Goal: Information Seeking & Learning: Learn about a topic

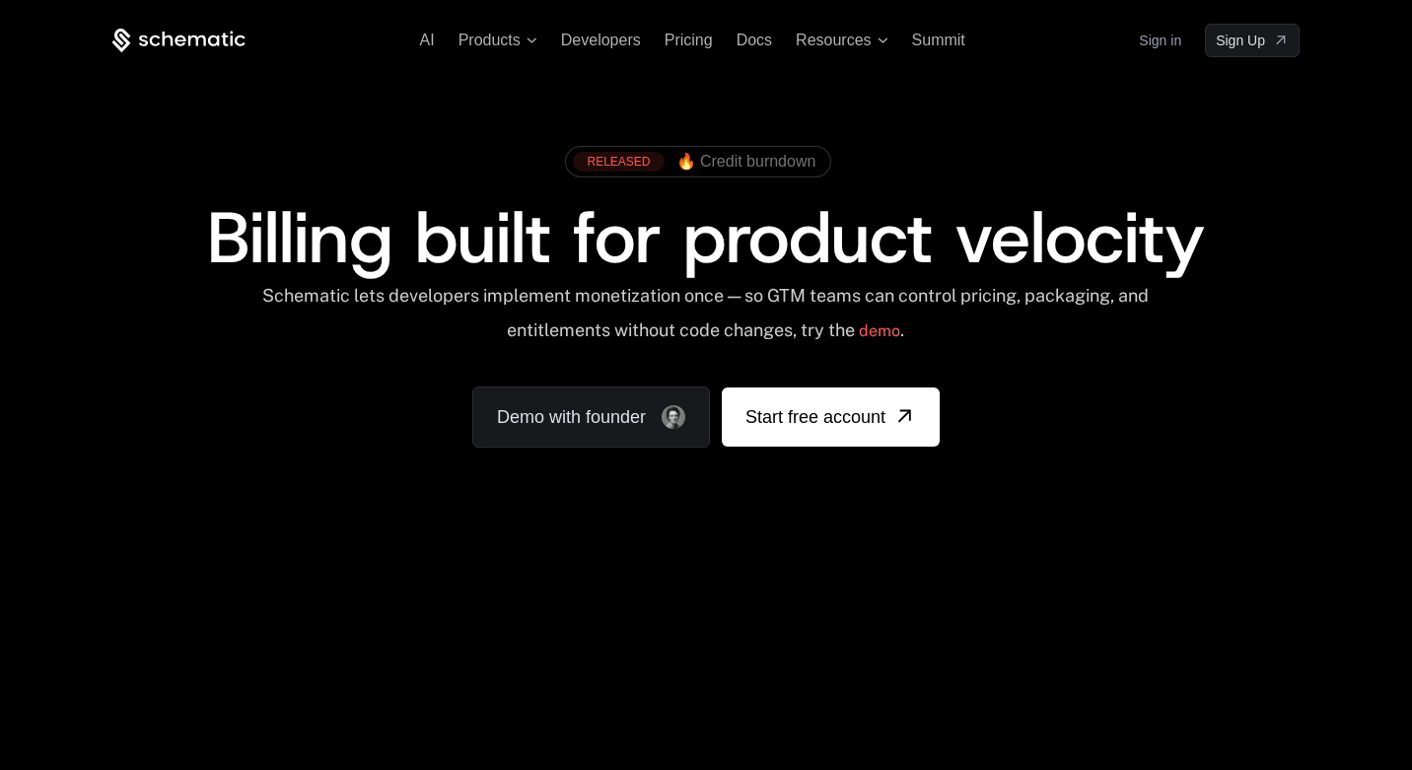
click at [1162, 42] on link "Sign in" at bounding box center [1160, 41] width 42 height 32
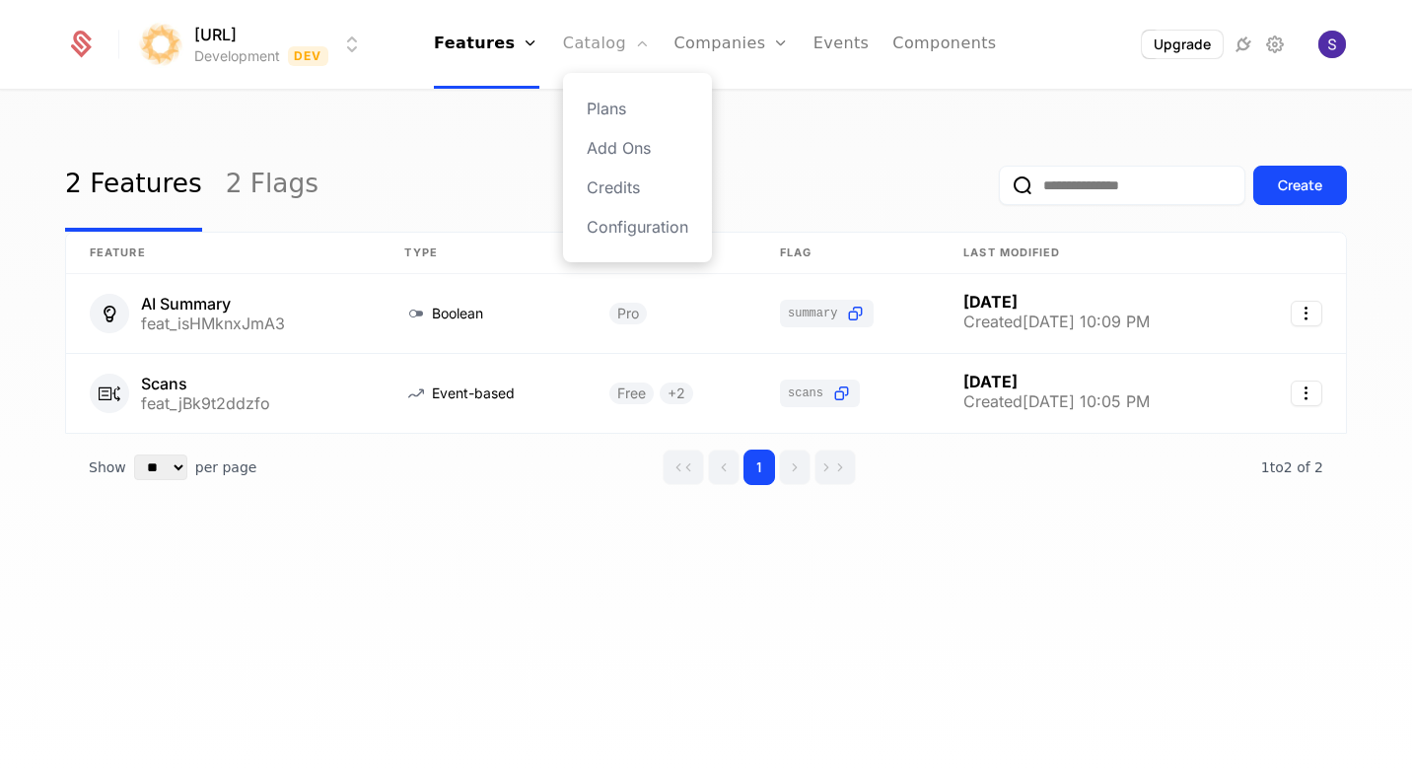
click at [632, 43] on link "Catalog" at bounding box center [607, 44] width 88 height 89
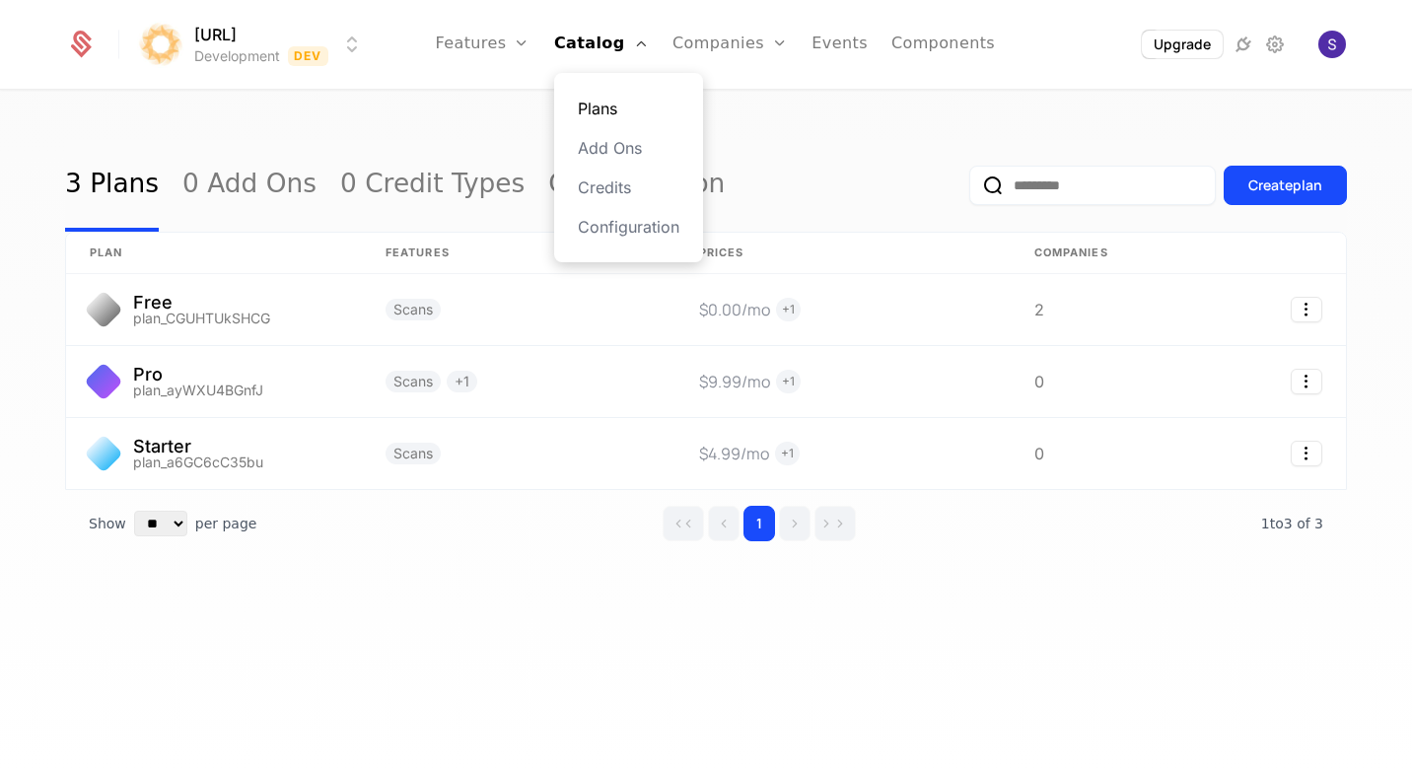
click at [603, 111] on link "Plans" at bounding box center [629, 109] width 102 height 24
click at [597, 120] on div "Plans Add Ons Credits Configuration" at bounding box center [628, 167] width 149 height 189
click at [607, 106] on link "Plans" at bounding box center [629, 109] width 102 height 24
click at [490, 140] on div "3 Plans 0 Add Ons 0 Credit Types Configuration" at bounding box center [395, 185] width 660 height 93
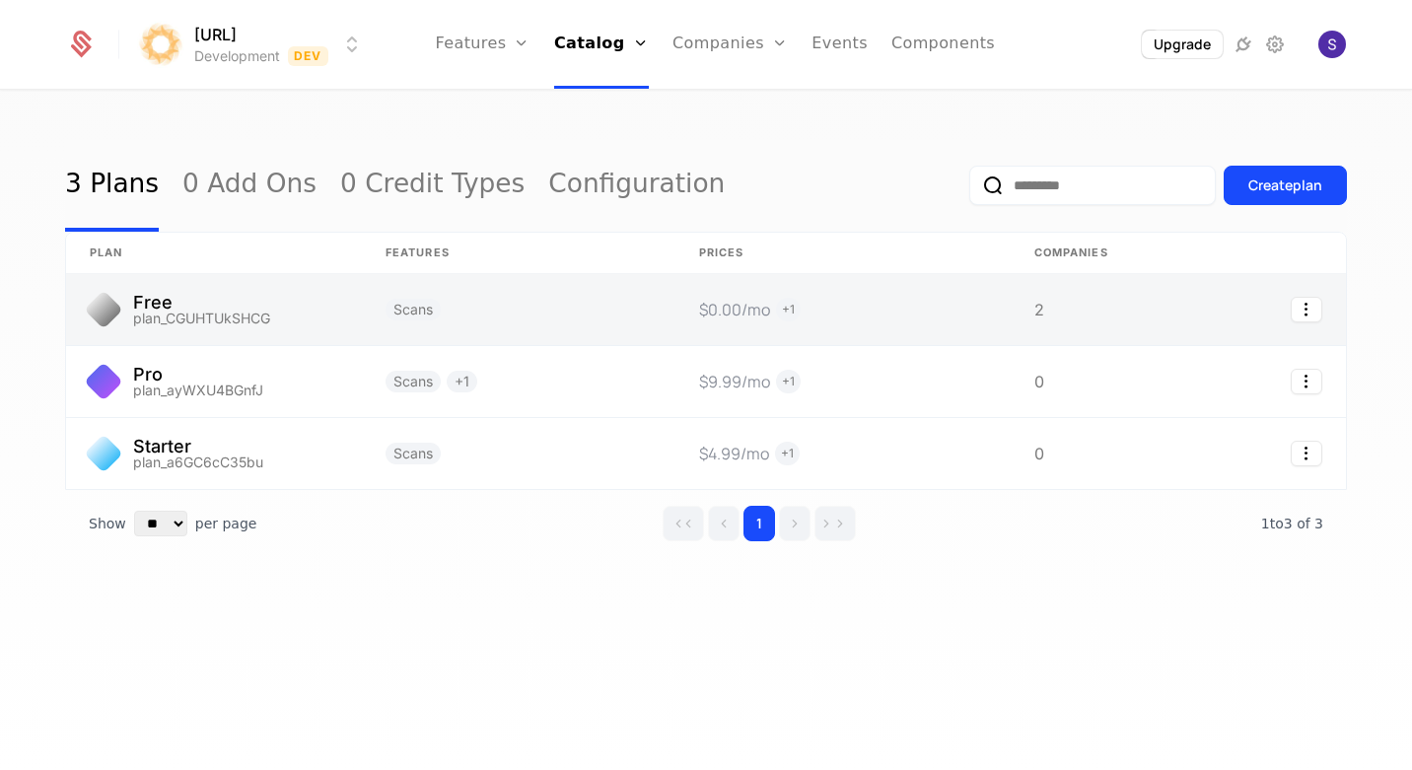
click at [464, 307] on link at bounding box center [519, 309] width 314 height 71
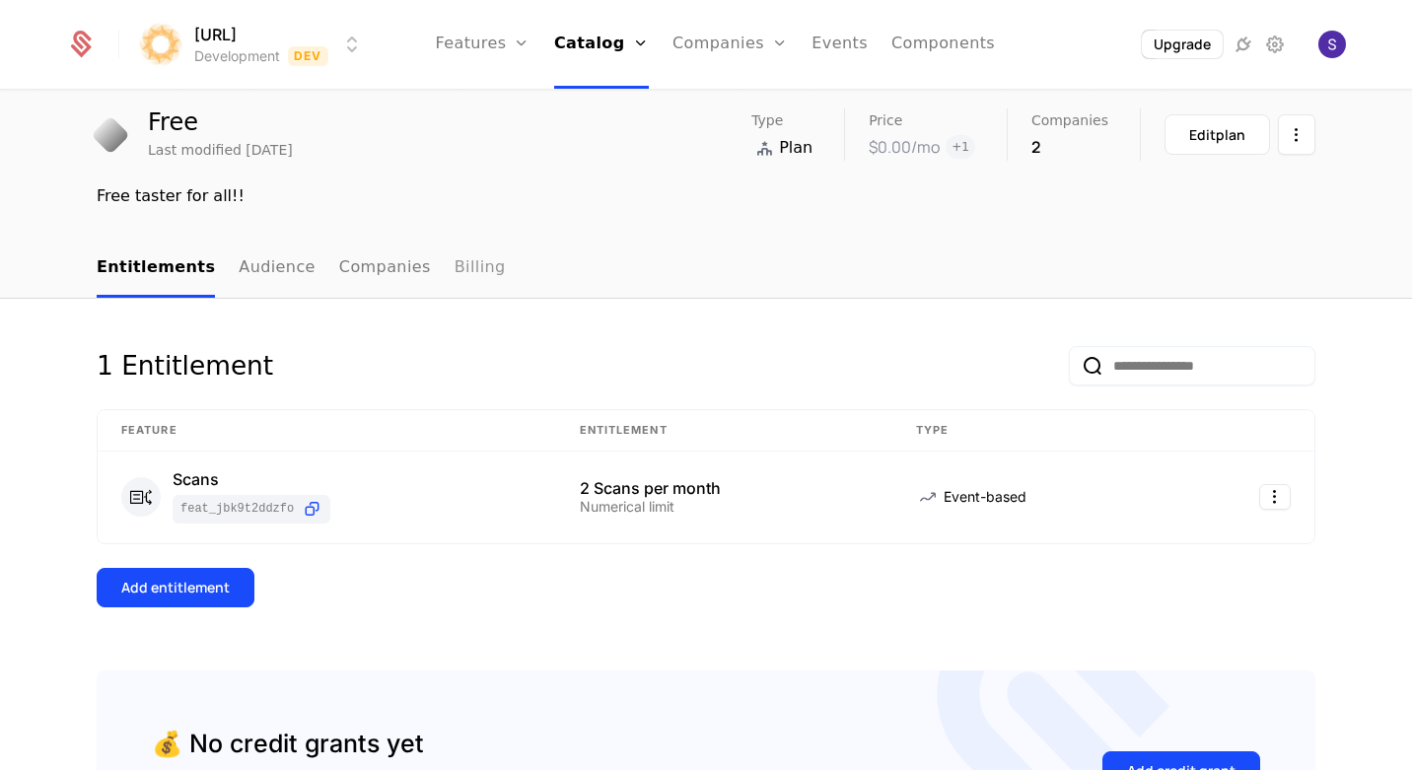
scroll to position [64, 0]
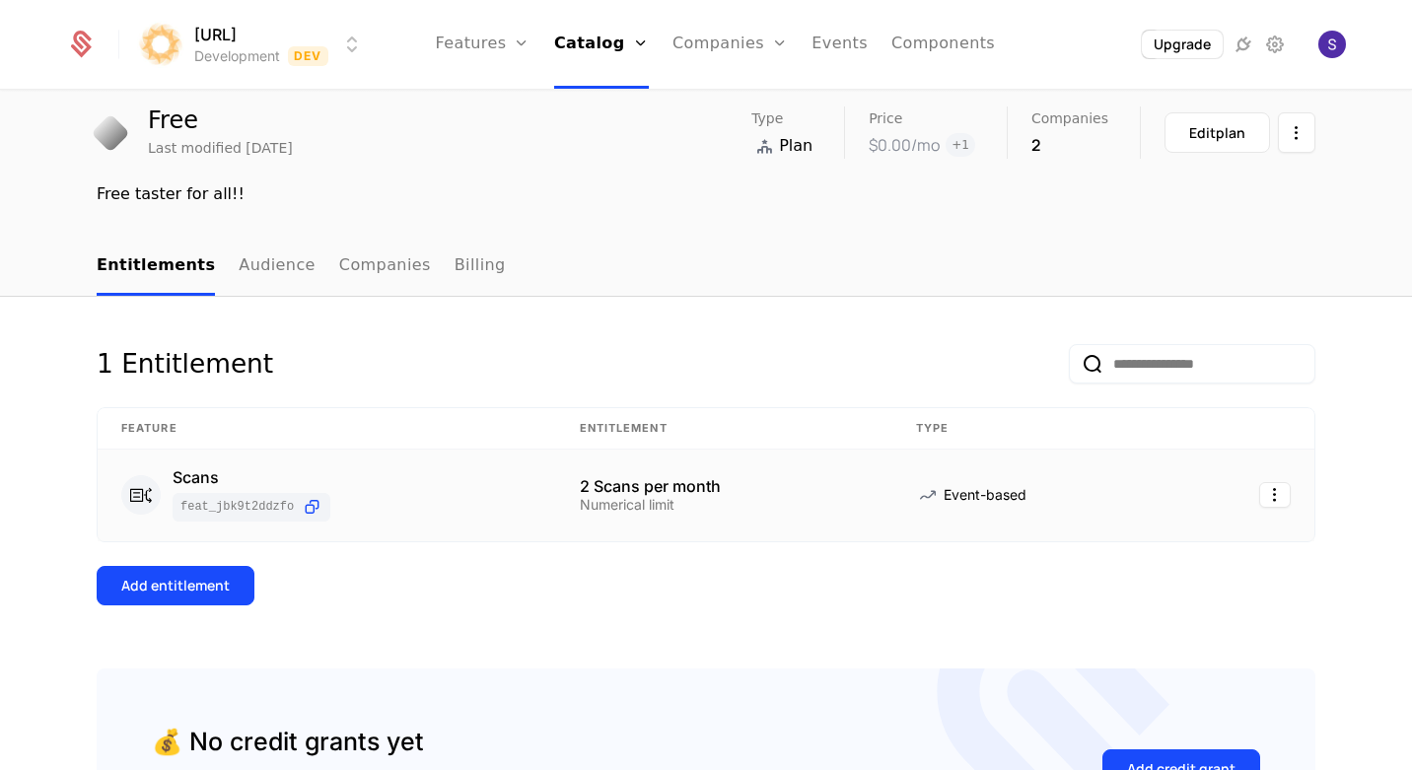
drag, startPoint x: 577, startPoint y: 497, endPoint x: 659, endPoint y: 513, distance: 83.3
click at [659, 513] on td "2 Scans per month Numerical limit" at bounding box center [724, 496] width 336 height 92
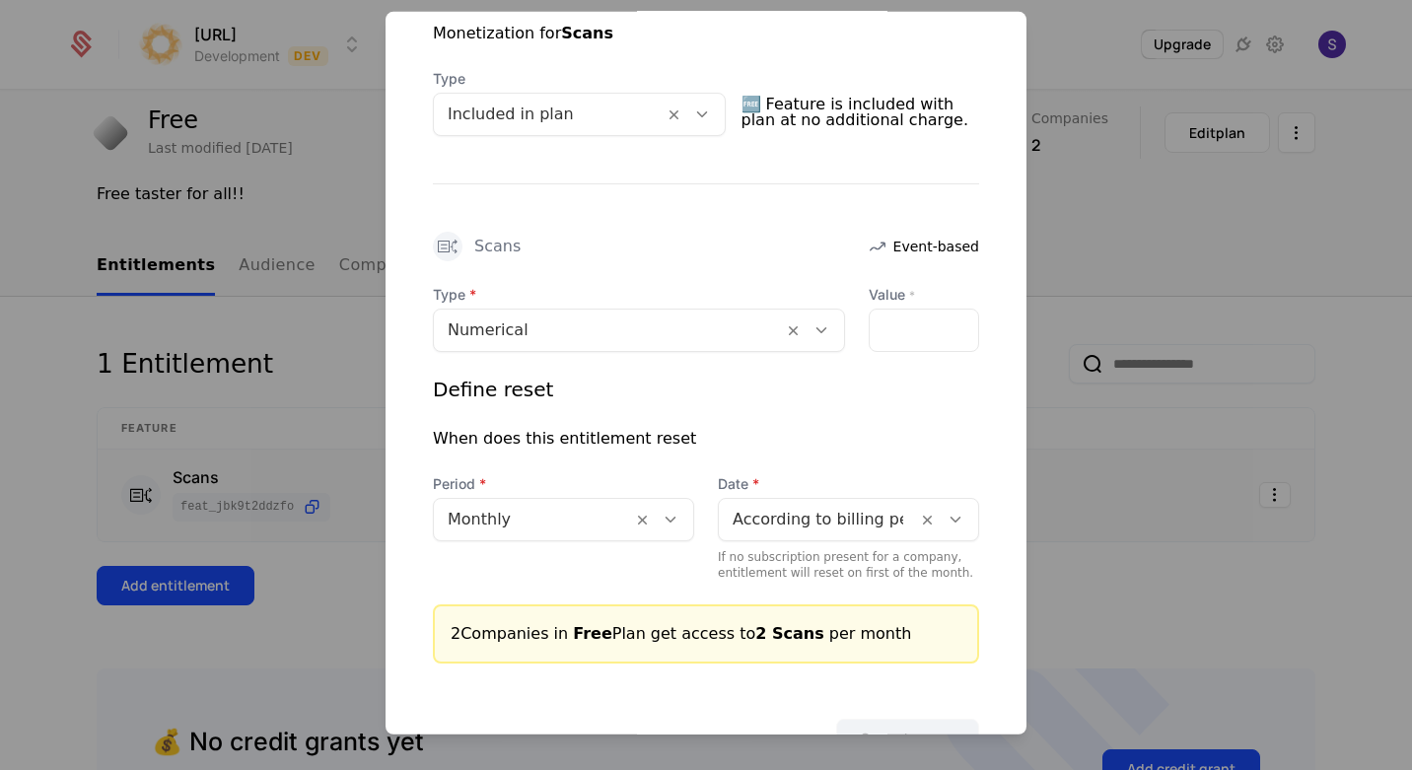
scroll to position [497, 0]
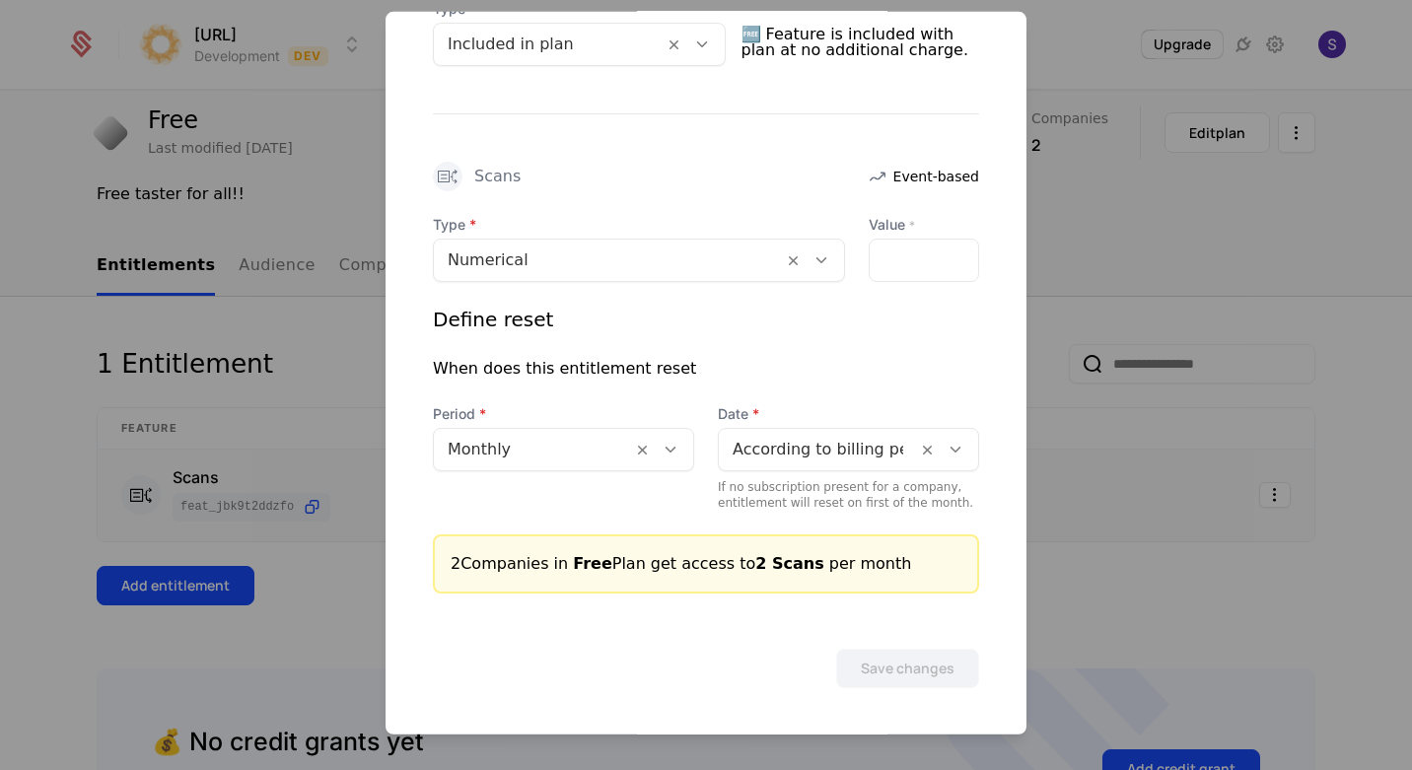
click at [301, 384] on div at bounding box center [706, 385] width 1412 height 770
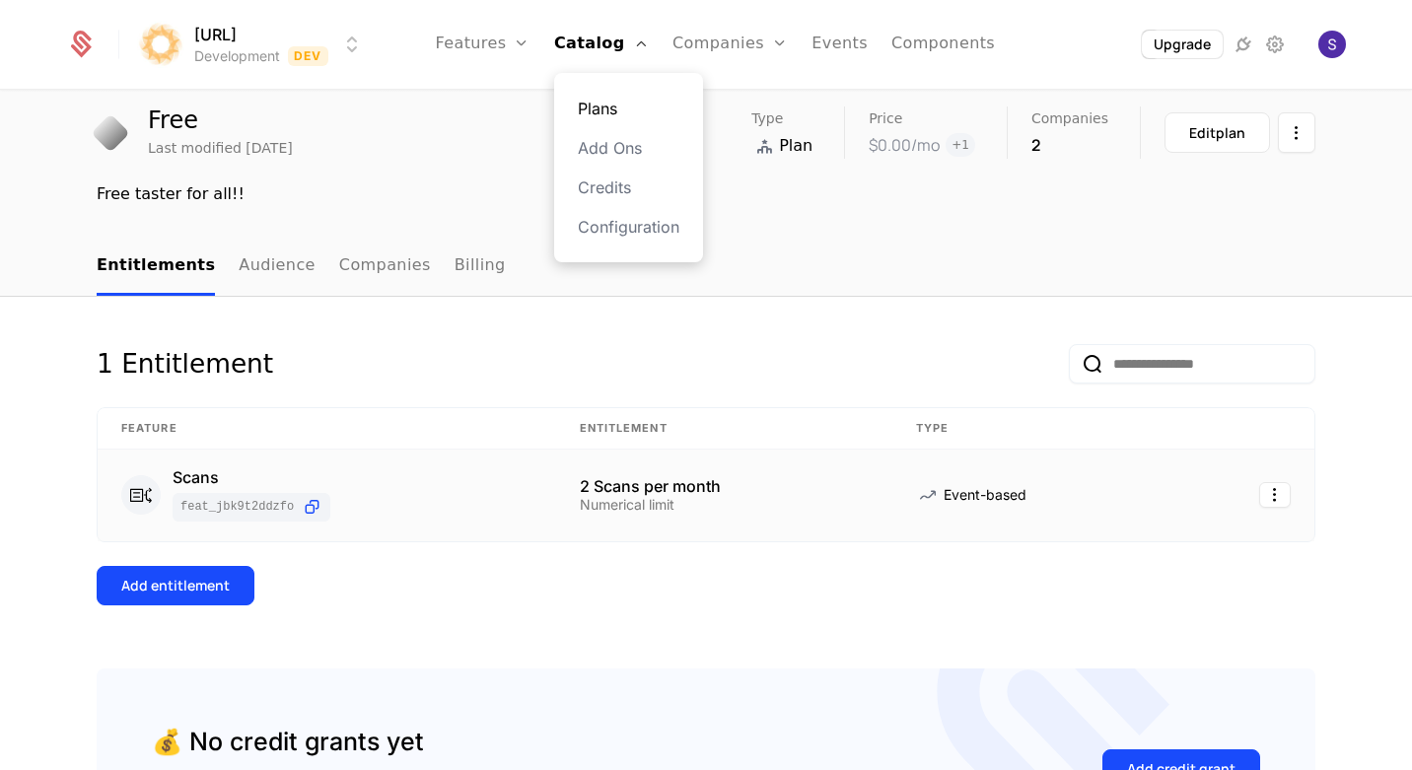
click at [607, 97] on link "Plans" at bounding box center [629, 109] width 102 height 24
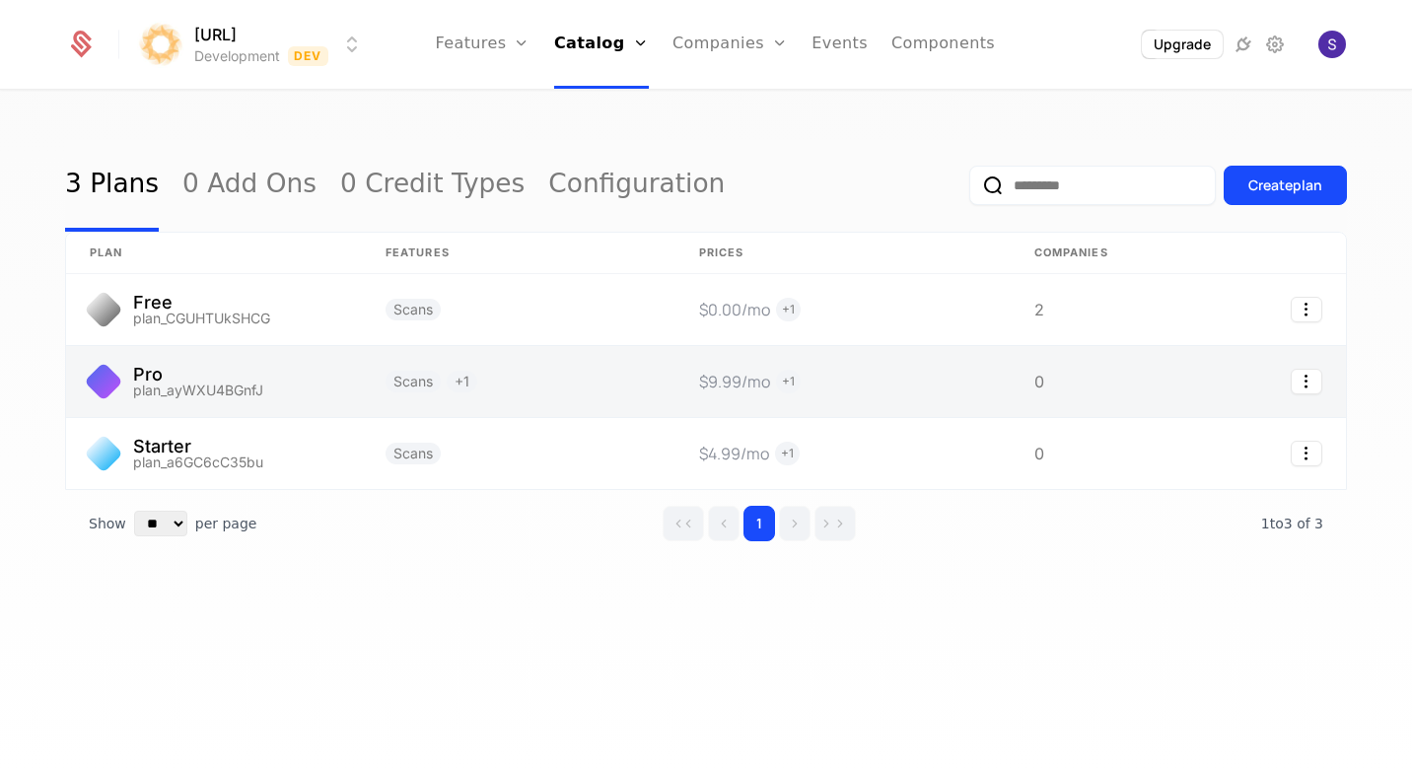
click at [247, 397] on link at bounding box center [214, 381] width 296 height 71
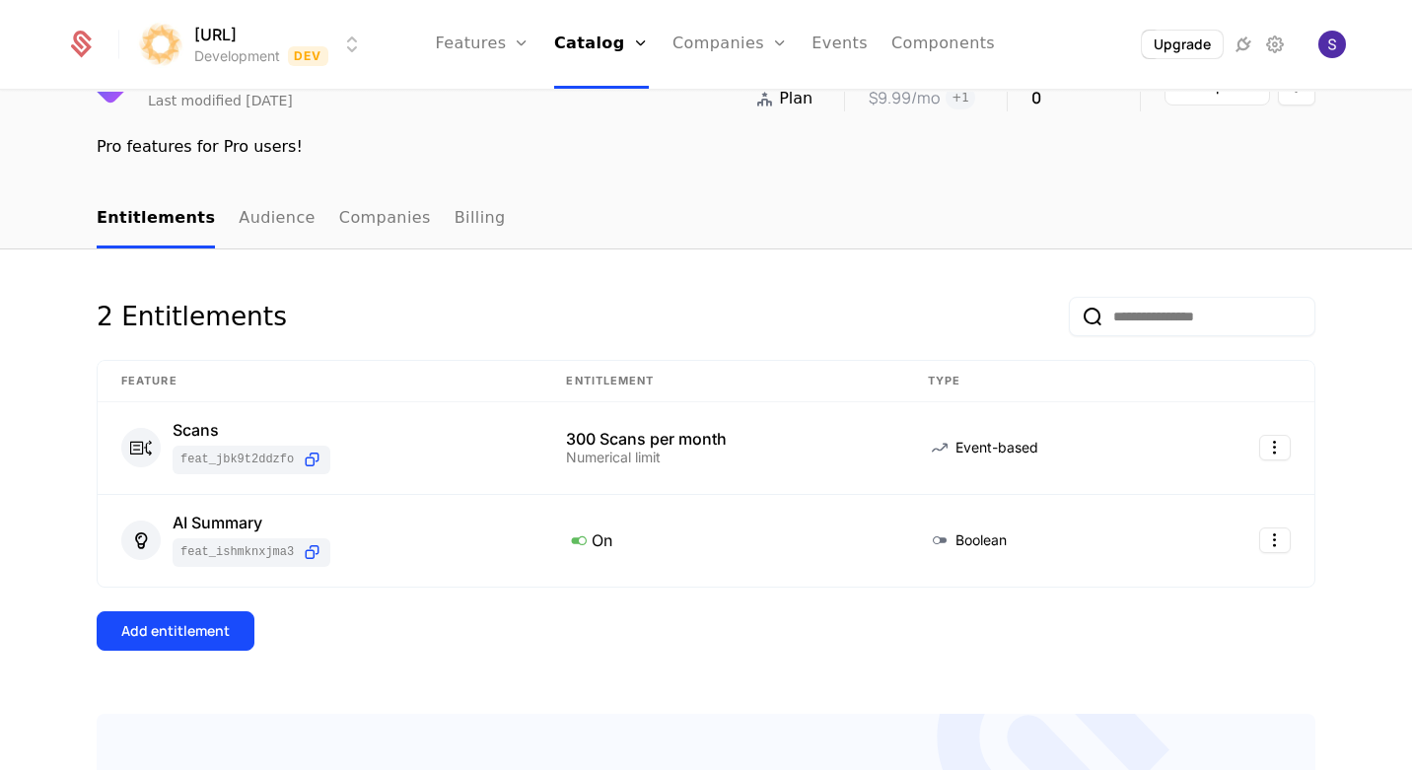
scroll to position [143, 0]
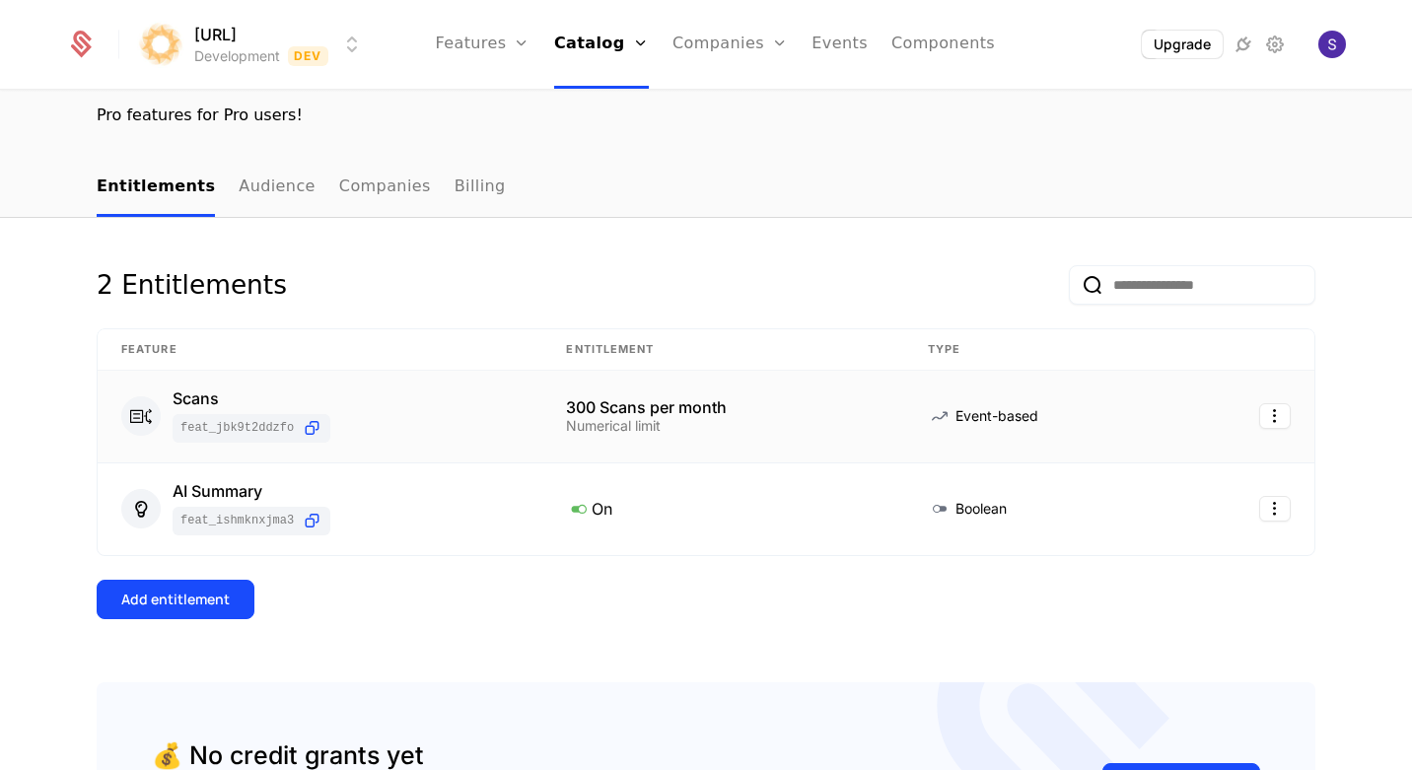
click at [571, 395] on td "300 Scans per month Numerical limit" at bounding box center [722, 417] width 361 height 93
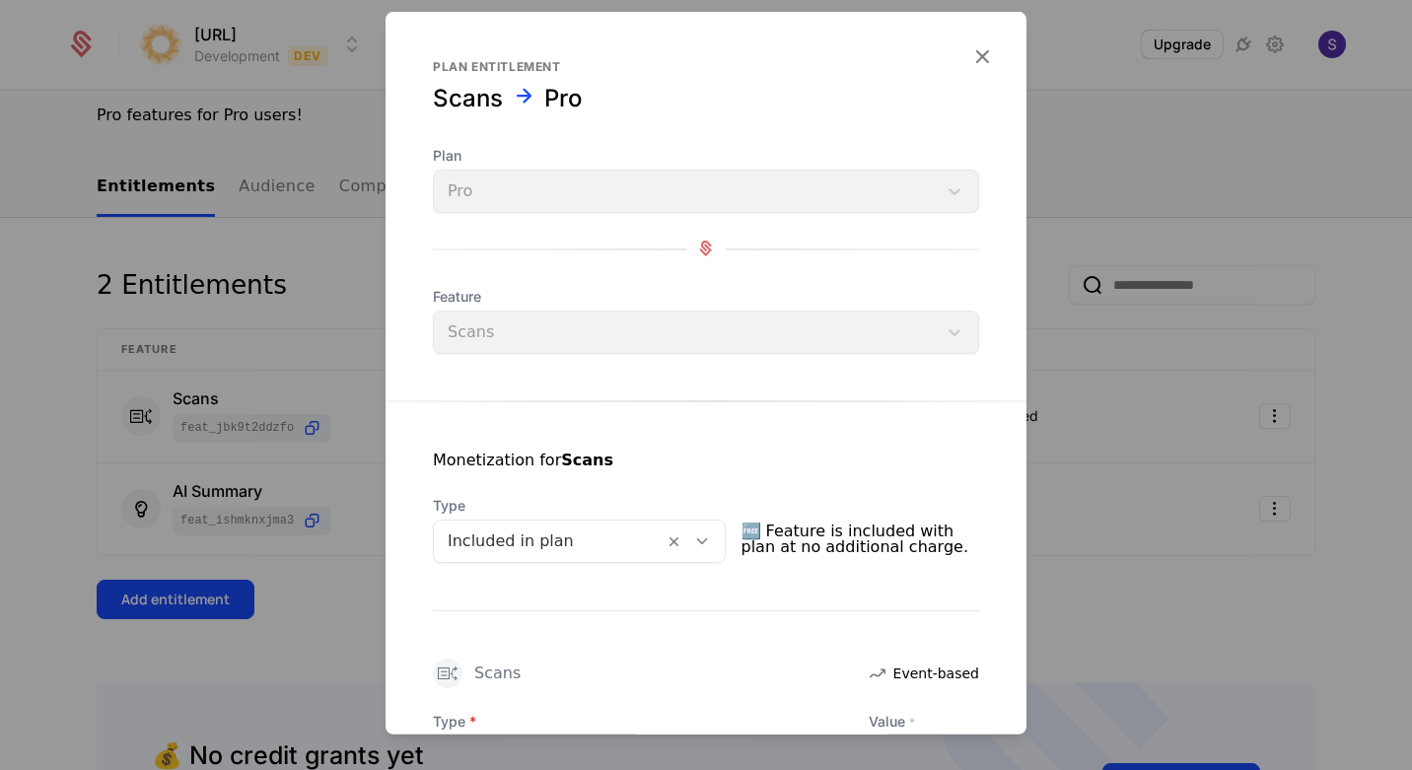
click at [316, 331] on div at bounding box center [706, 385] width 1412 height 770
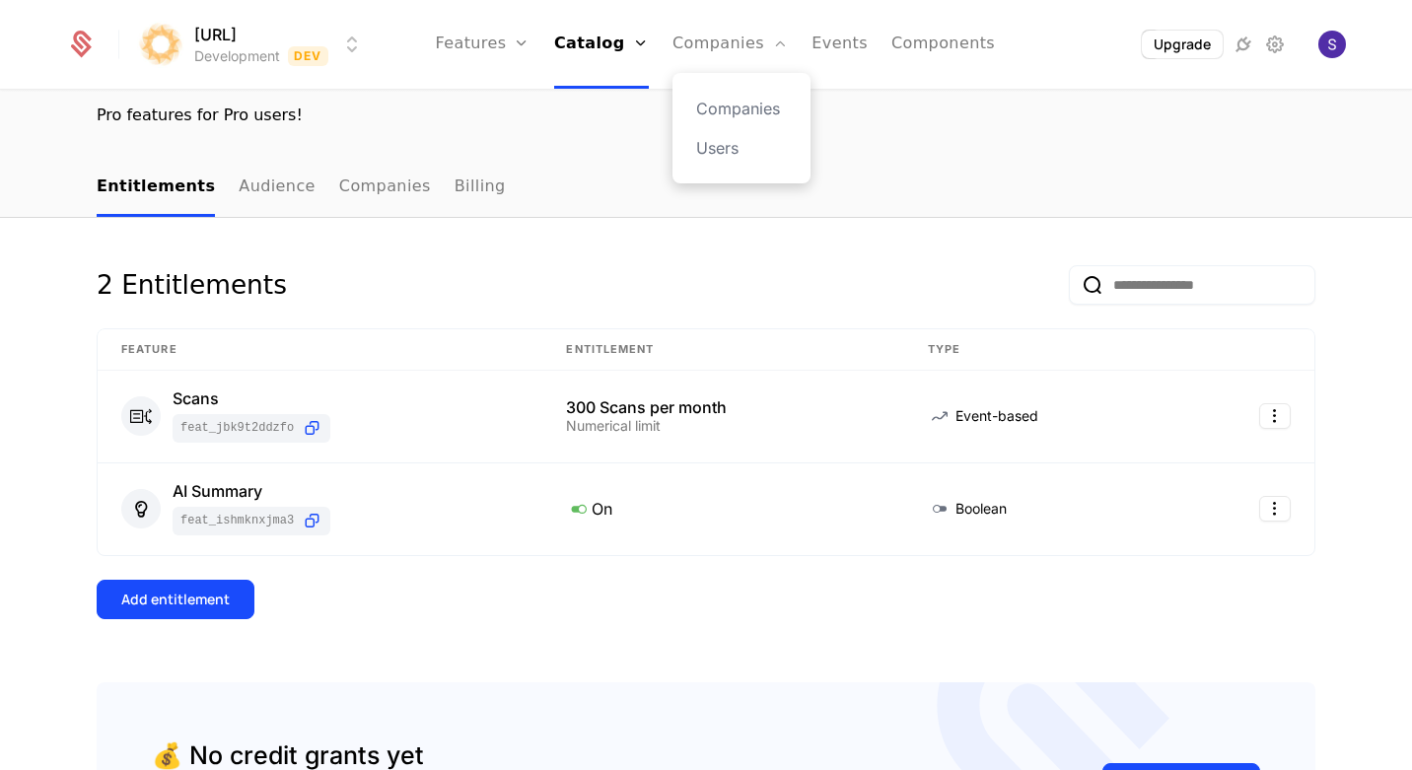
click at [730, 89] on div "Companies Users" at bounding box center [741, 128] width 138 height 110
click at [730, 91] on div "Companies Users" at bounding box center [741, 128] width 138 height 110
click at [730, 96] on div "Companies Users" at bounding box center [741, 128] width 138 height 110
click at [728, 111] on link "Companies" at bounding box center [741, 109] width 91 height 24
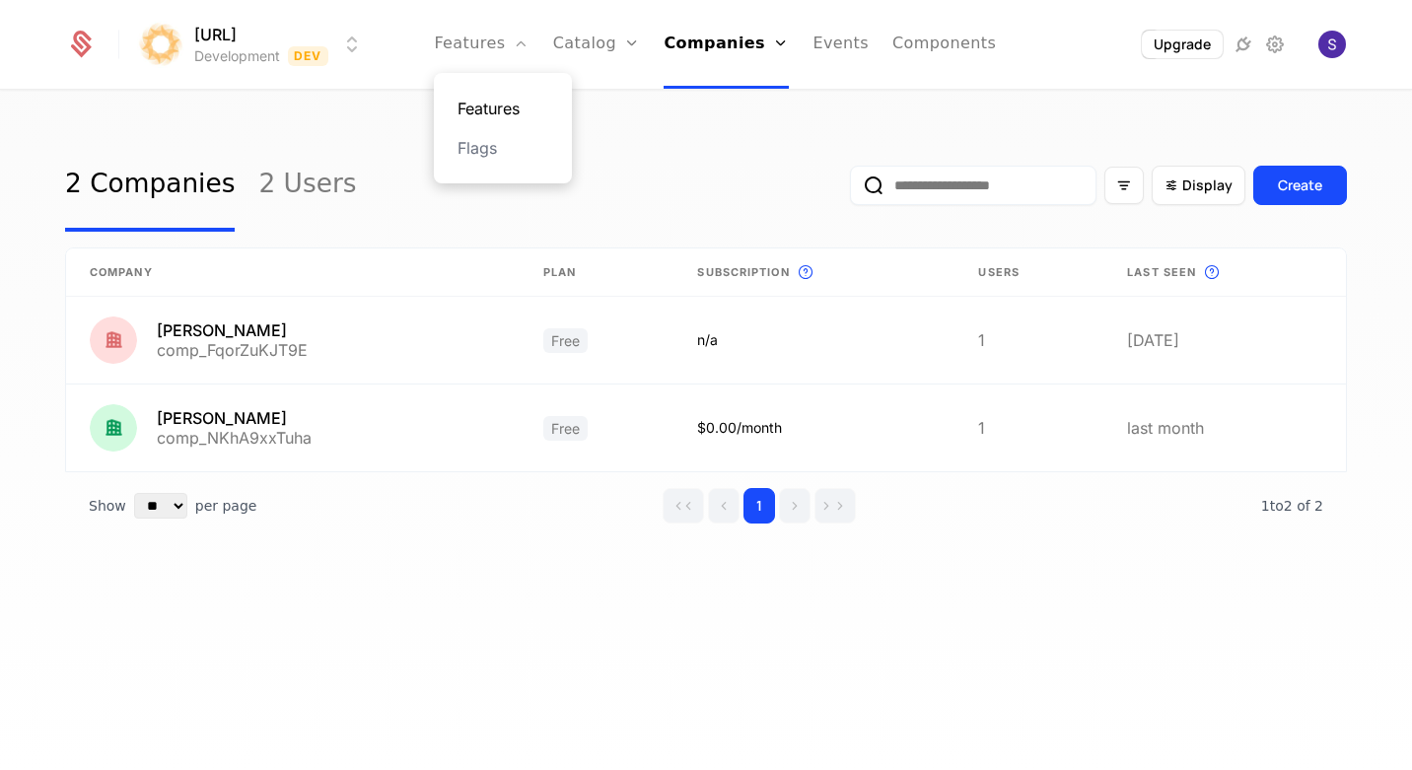
click at [516, 98] on link "Features" at bounding box center [502, 109] width 91 height 24
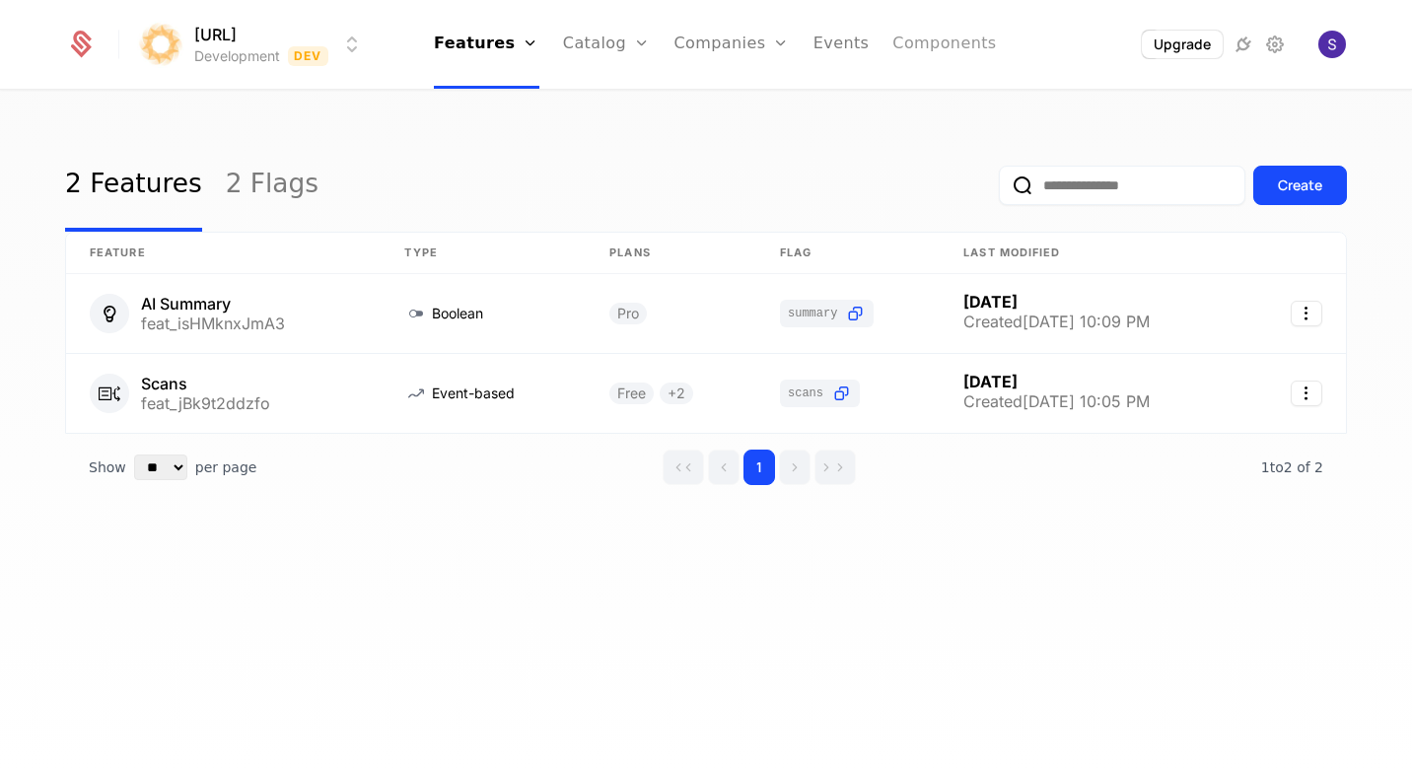
click at [948, 34] on link "Components" at bounding box center [944, 44] width 104 height 89
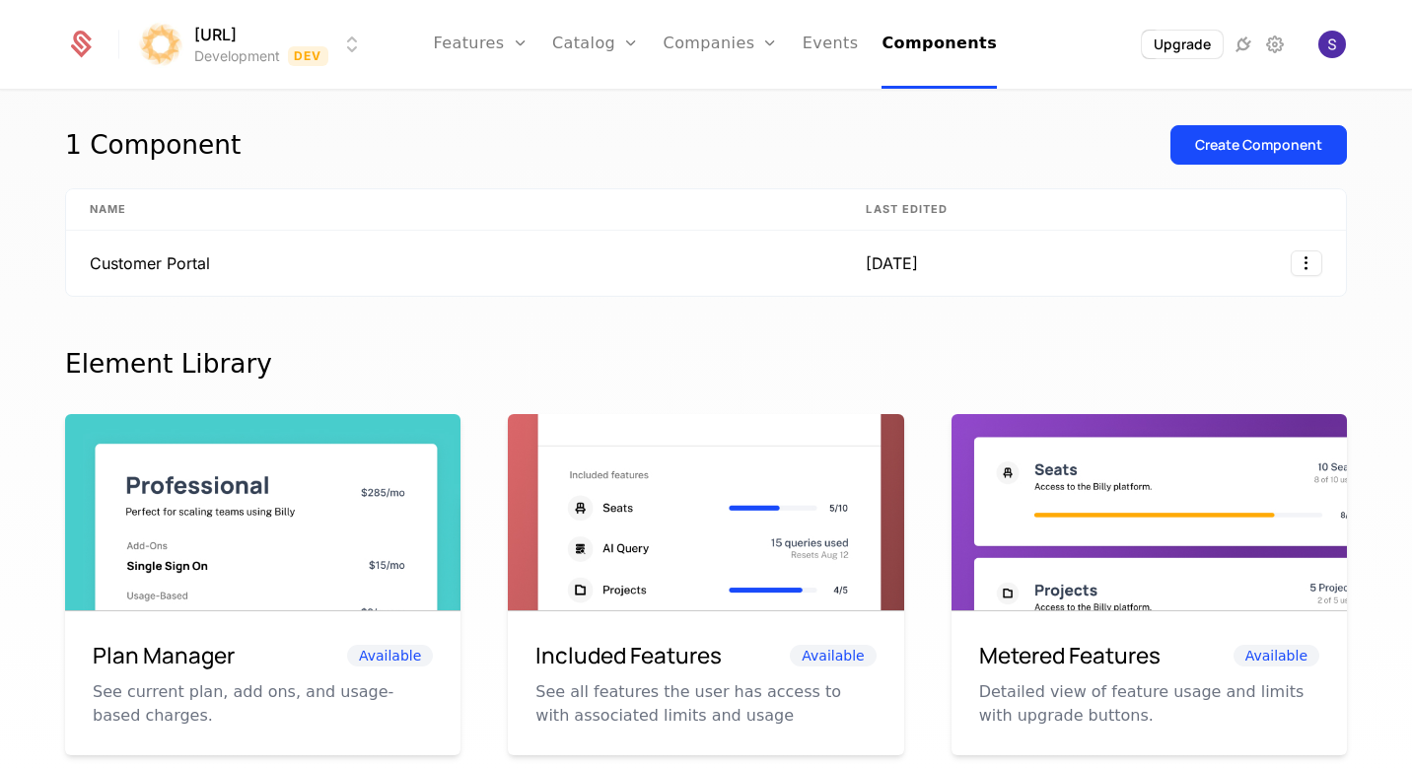
scroll to position [18, 0]
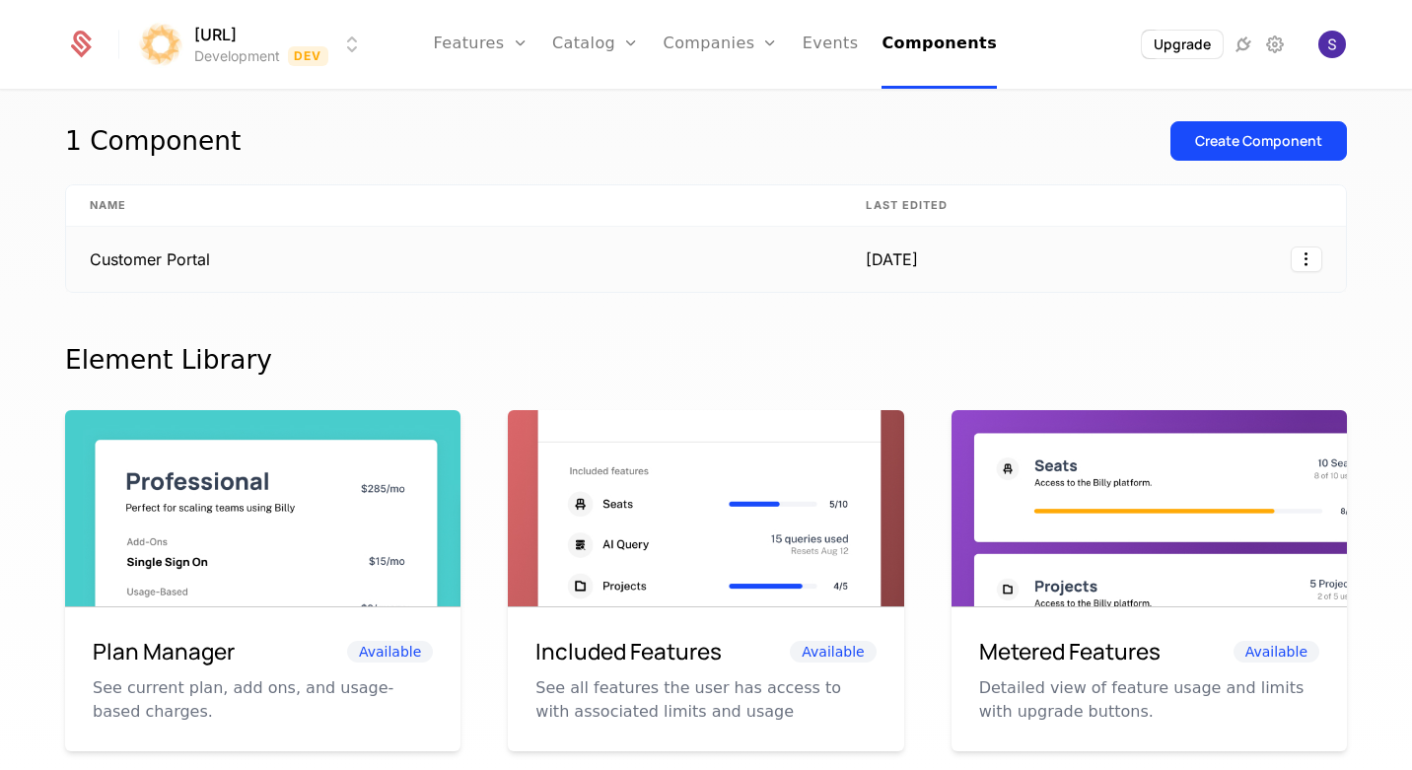
click at [156, 259] on td "Customer Portal" at bounding box center [454, 259] width 776 height 65
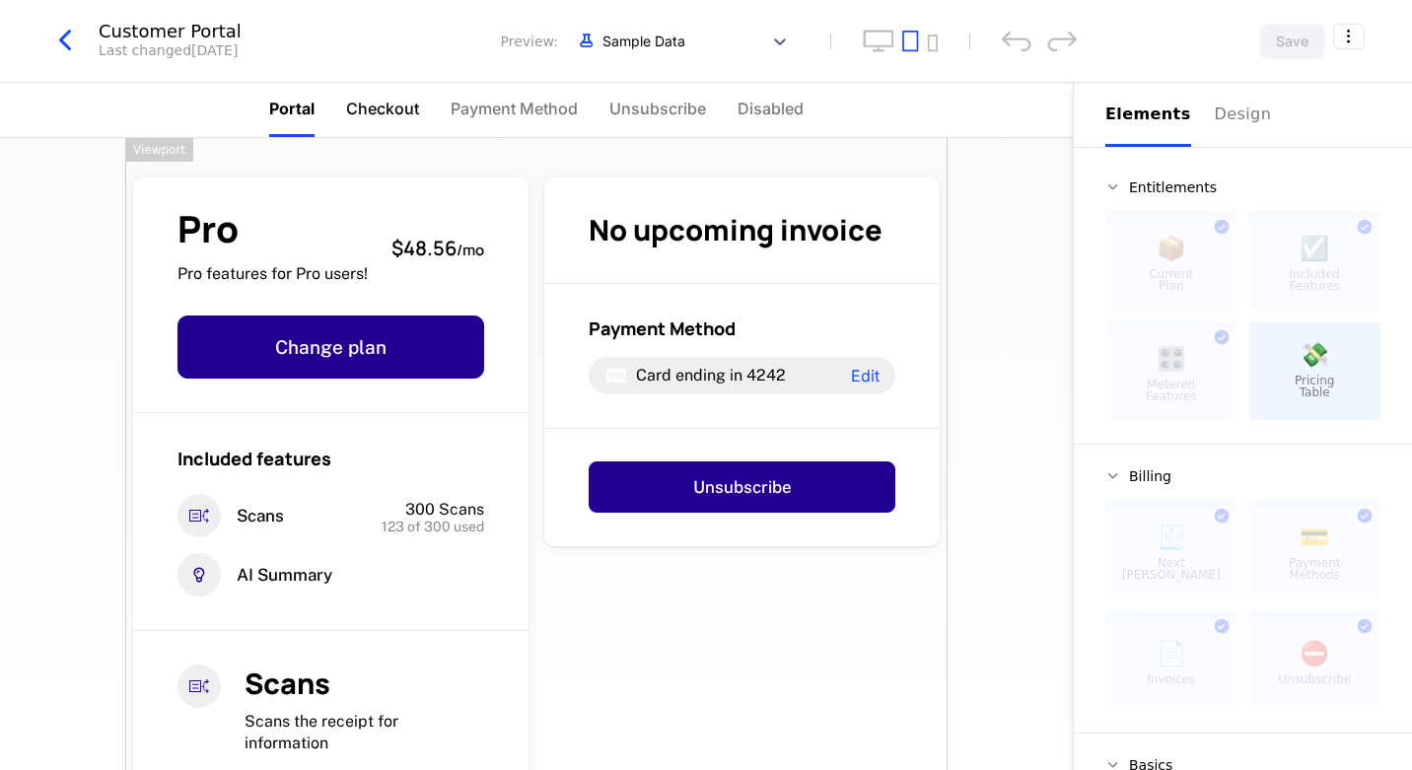
click at [373, 106] on span "Checkout" at bounding box center [382, 109] width 73 height 24
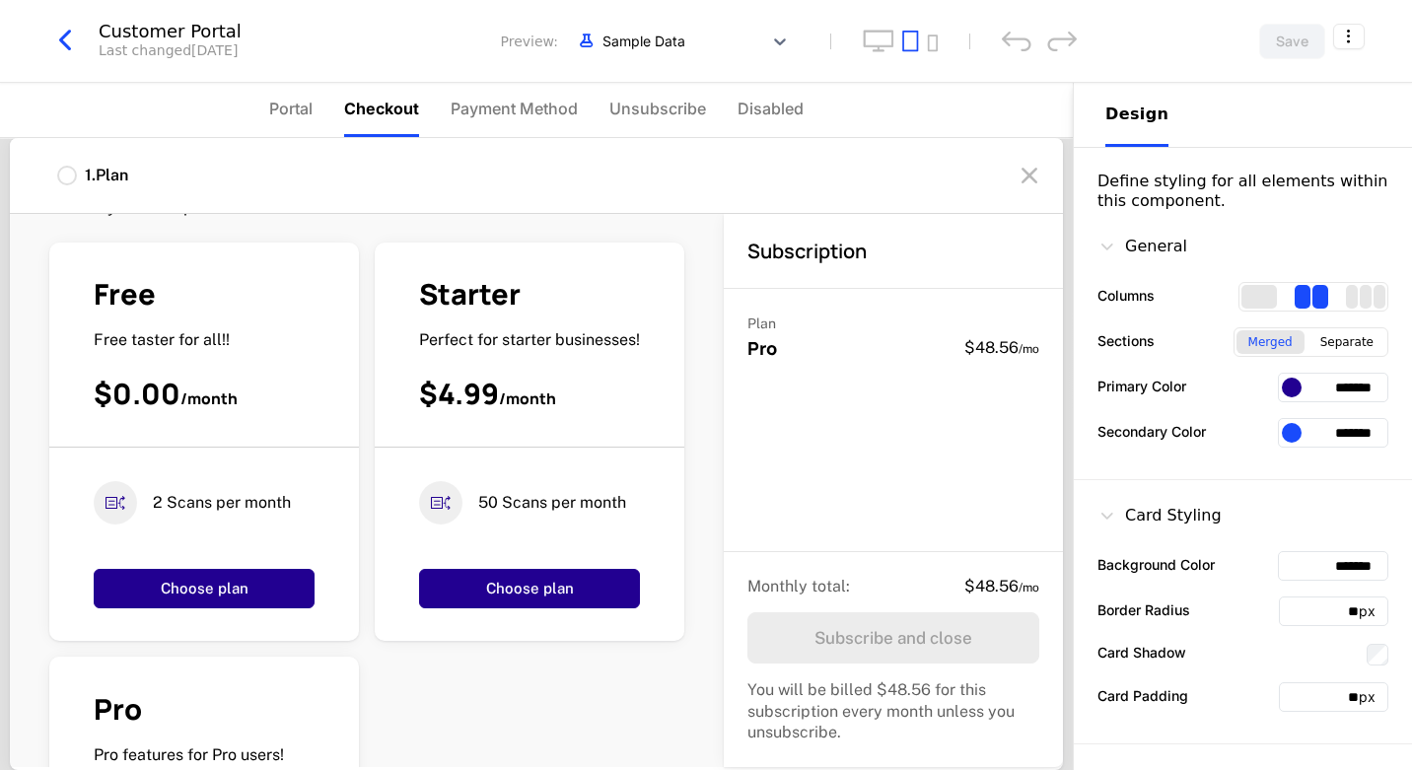
scroll to position [90, 0]
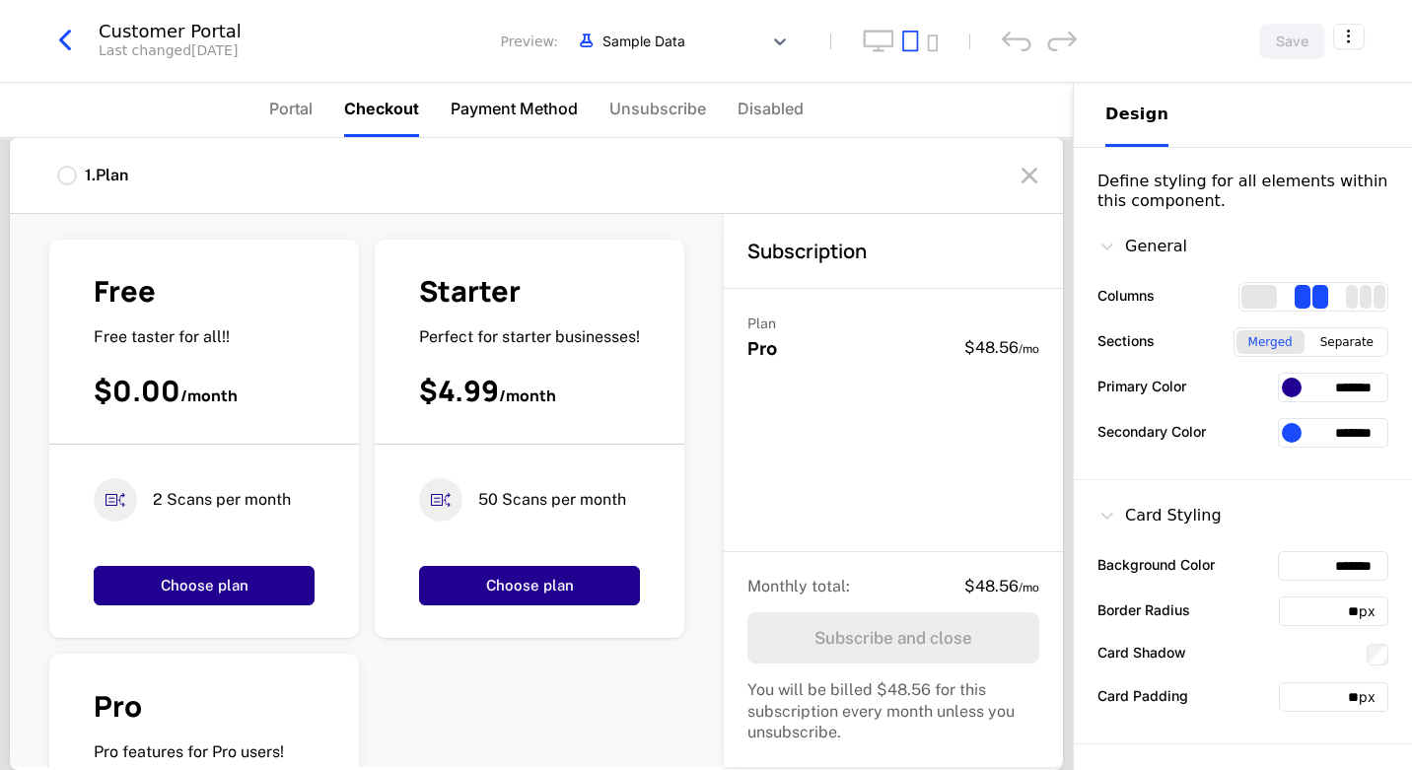
click at [526, 110] on span "Payment Method" at bounding box center [514, 109] width 127 height 24
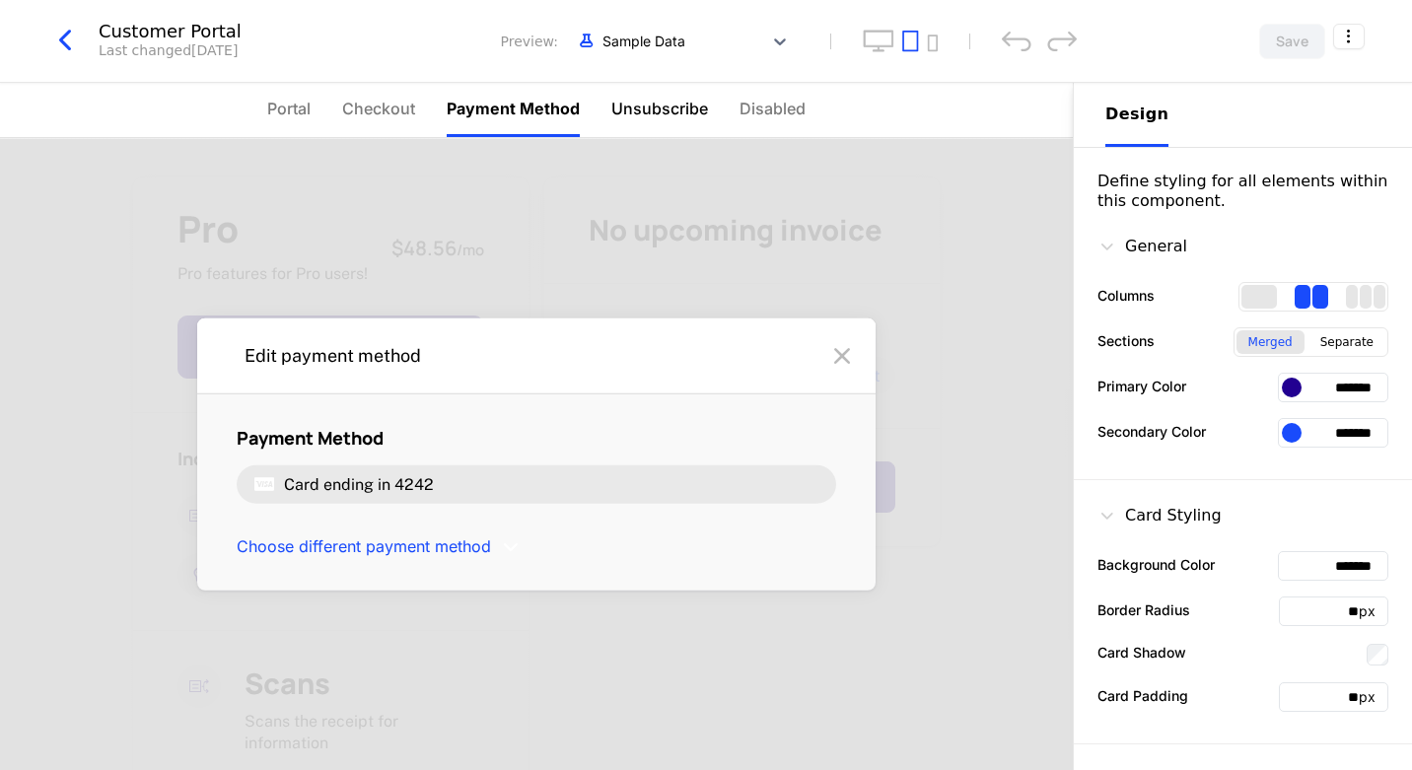
click at [641, 107] on span "Unsubscribe" at bounding box center [659, 109] width 97 height 24
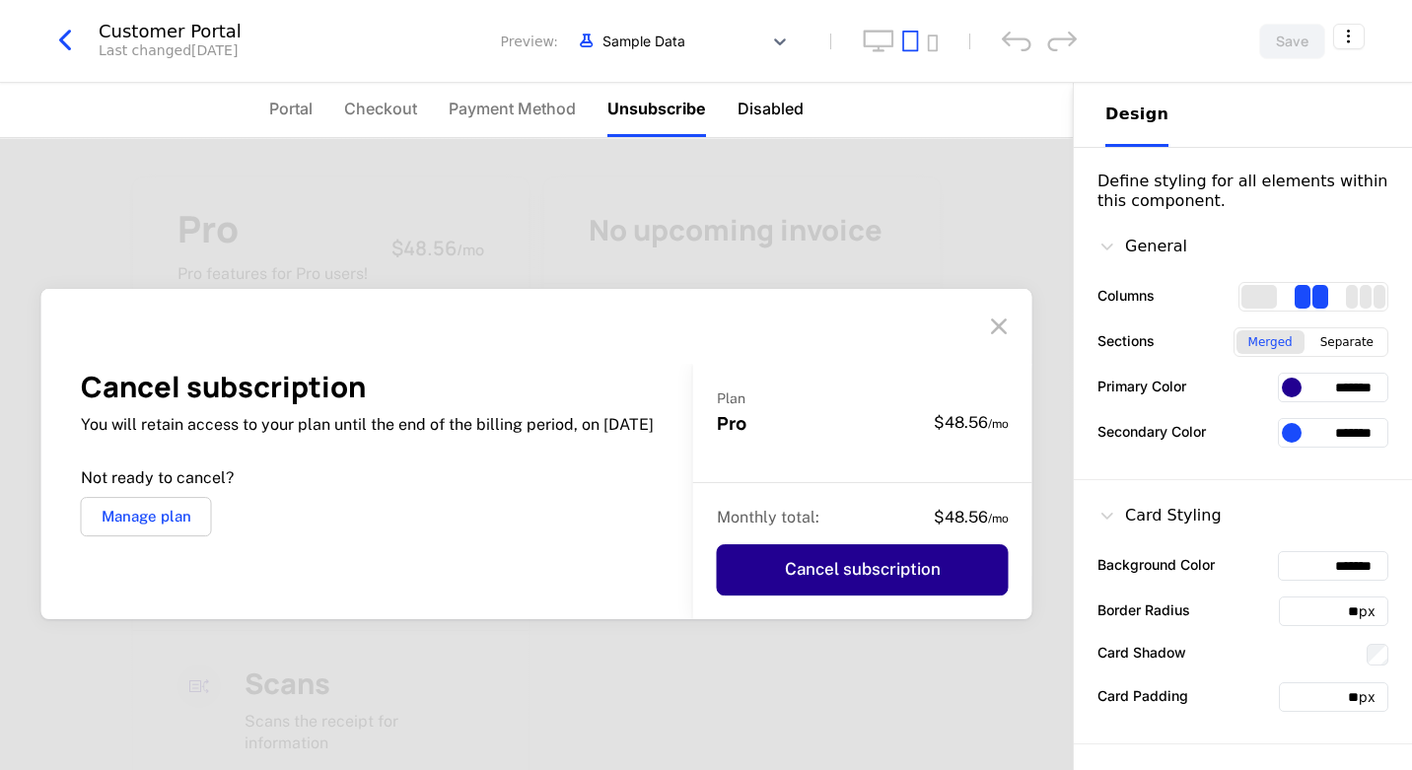
click at [760, 113] on span "Disabled" at bounding box center [770, 109] width 66 height 24
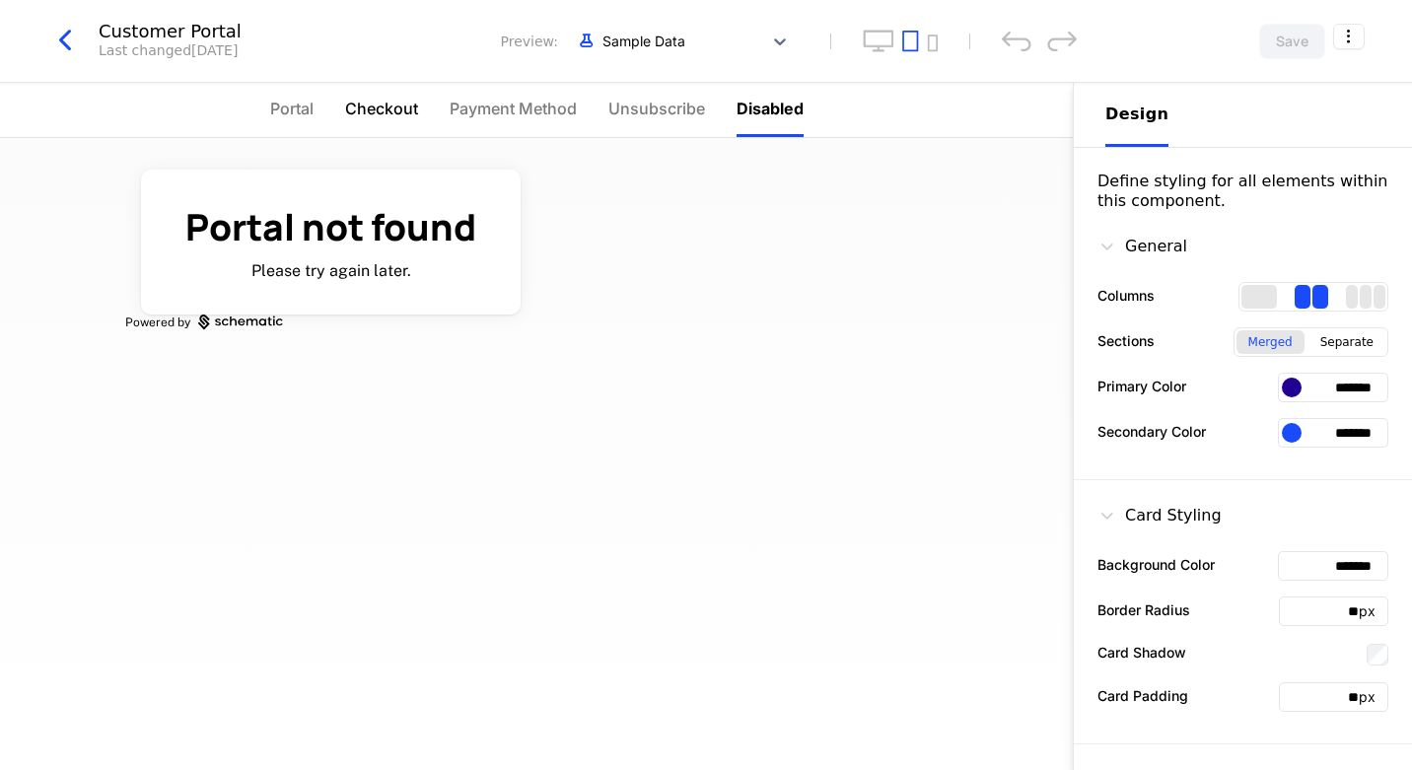
click at [392, 105] on span "Checkout" at bounding box center [381, 109] width 73 height 24
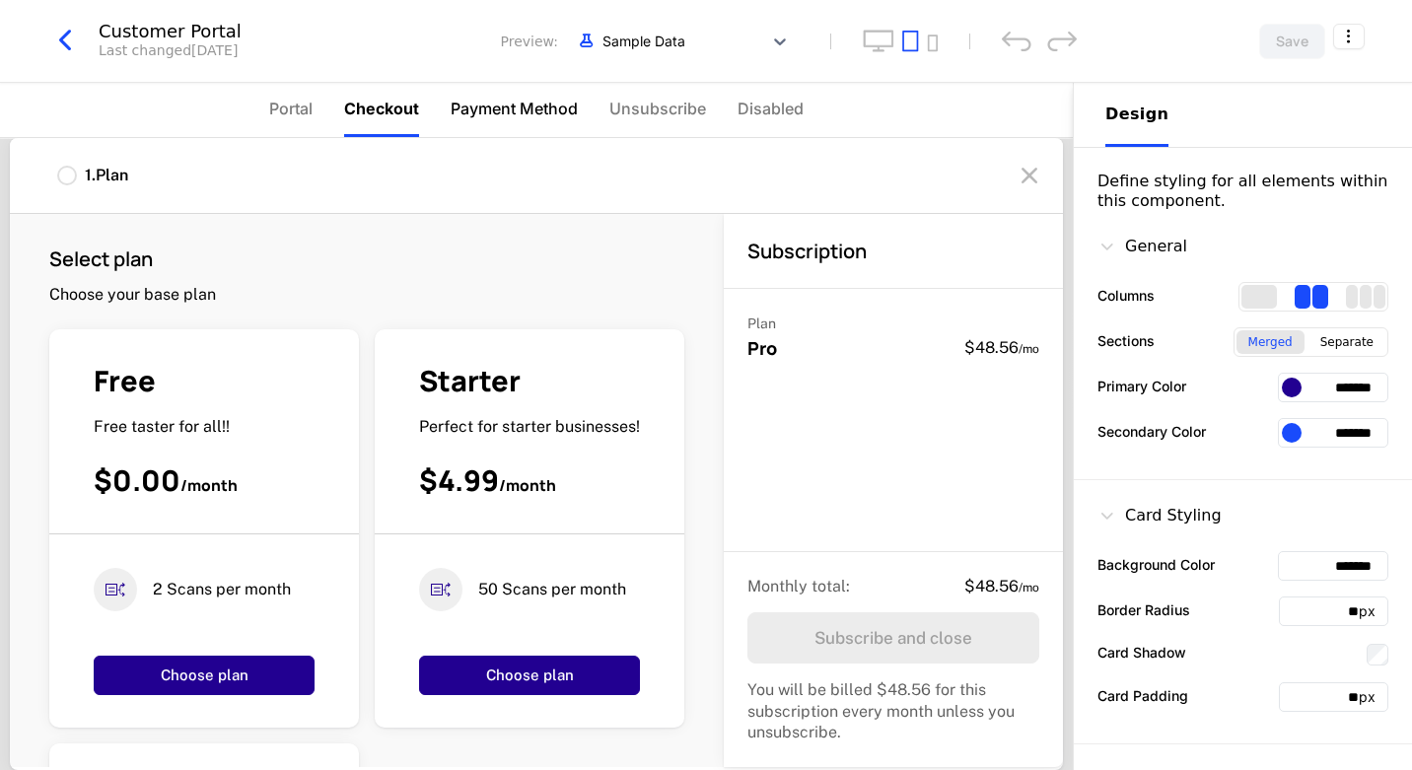
click at [511, 107] on span "Payment Method" at bounding box center [514, 109] width 127 height 24
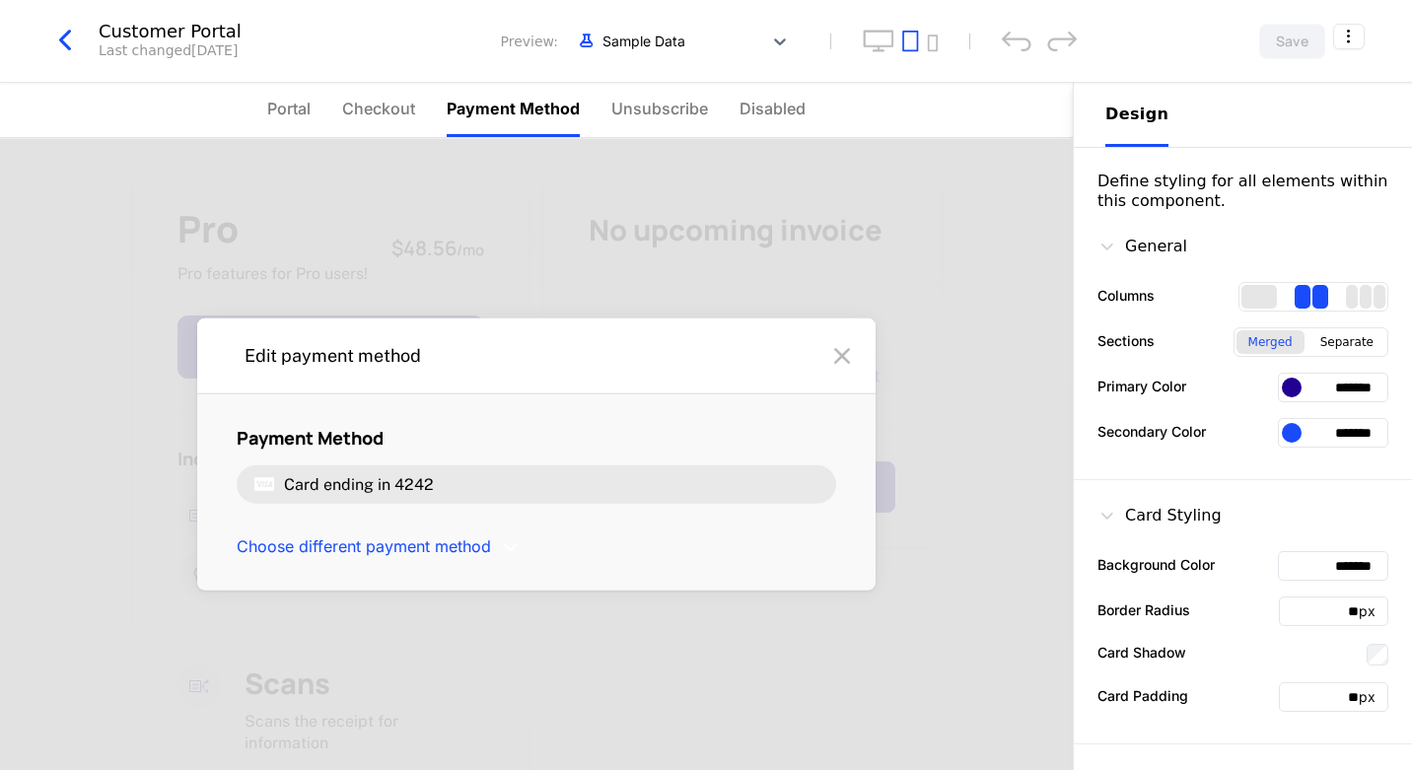
click at [264, 108] on nav "Portal Checkout Payment Method Unsubscribe Disabled" at bounding box center [536, 110] width 1073 height 55
click at [289, 108] on span "Portal" at bounding box center [288, 109] width 43 height 24
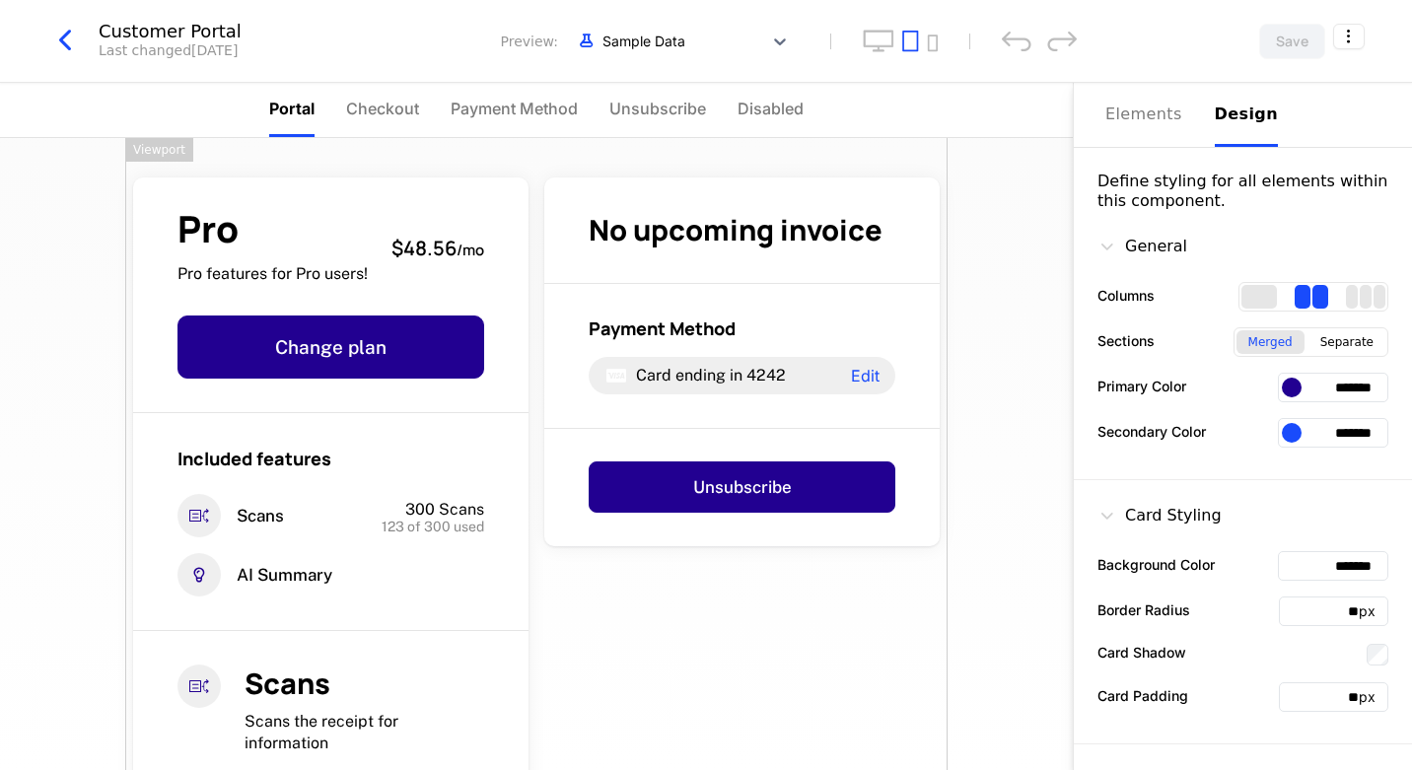
click at [59, 43] on icon "button" at bounding box center [64, 40] width 35 height 35
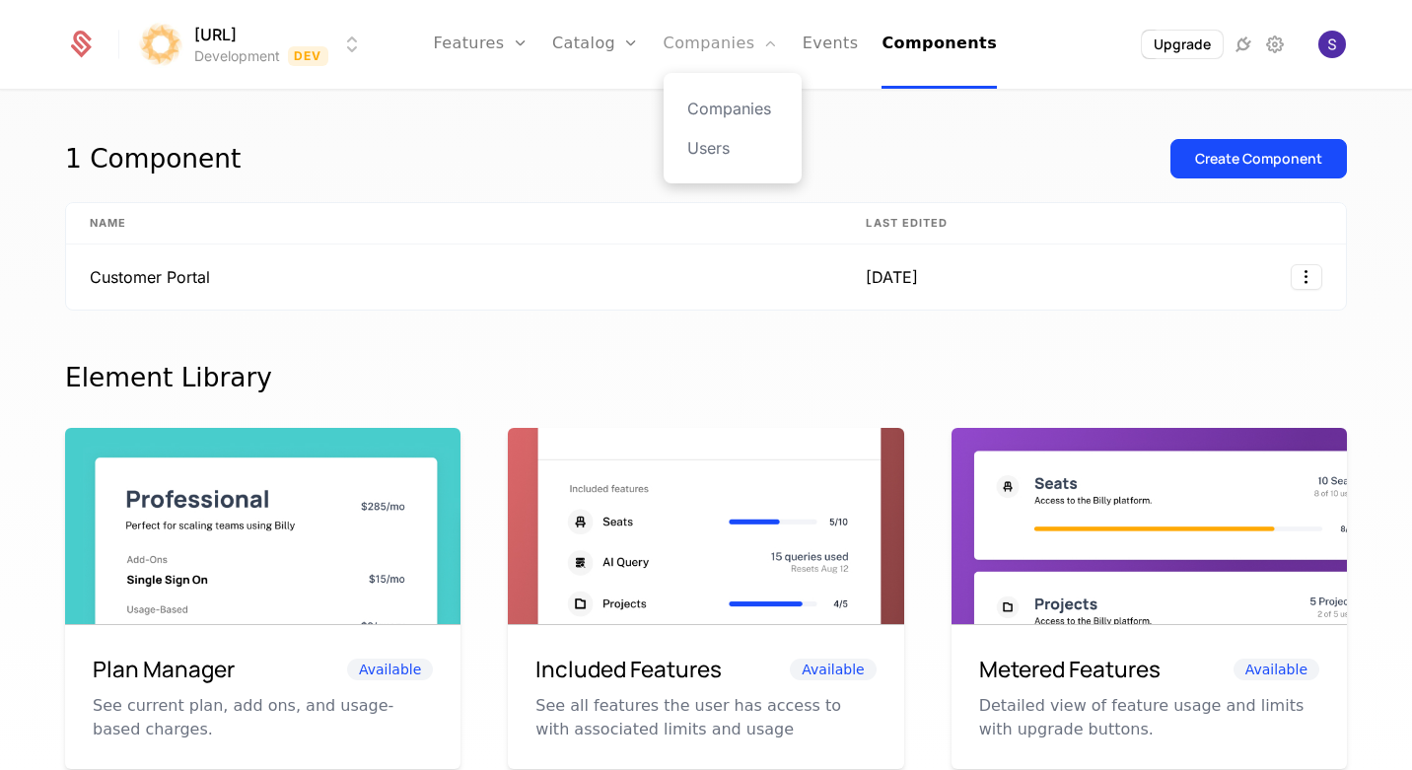
click at [719, 36] on link "Companies" at bounding box center [721, 44] width 115 height 89
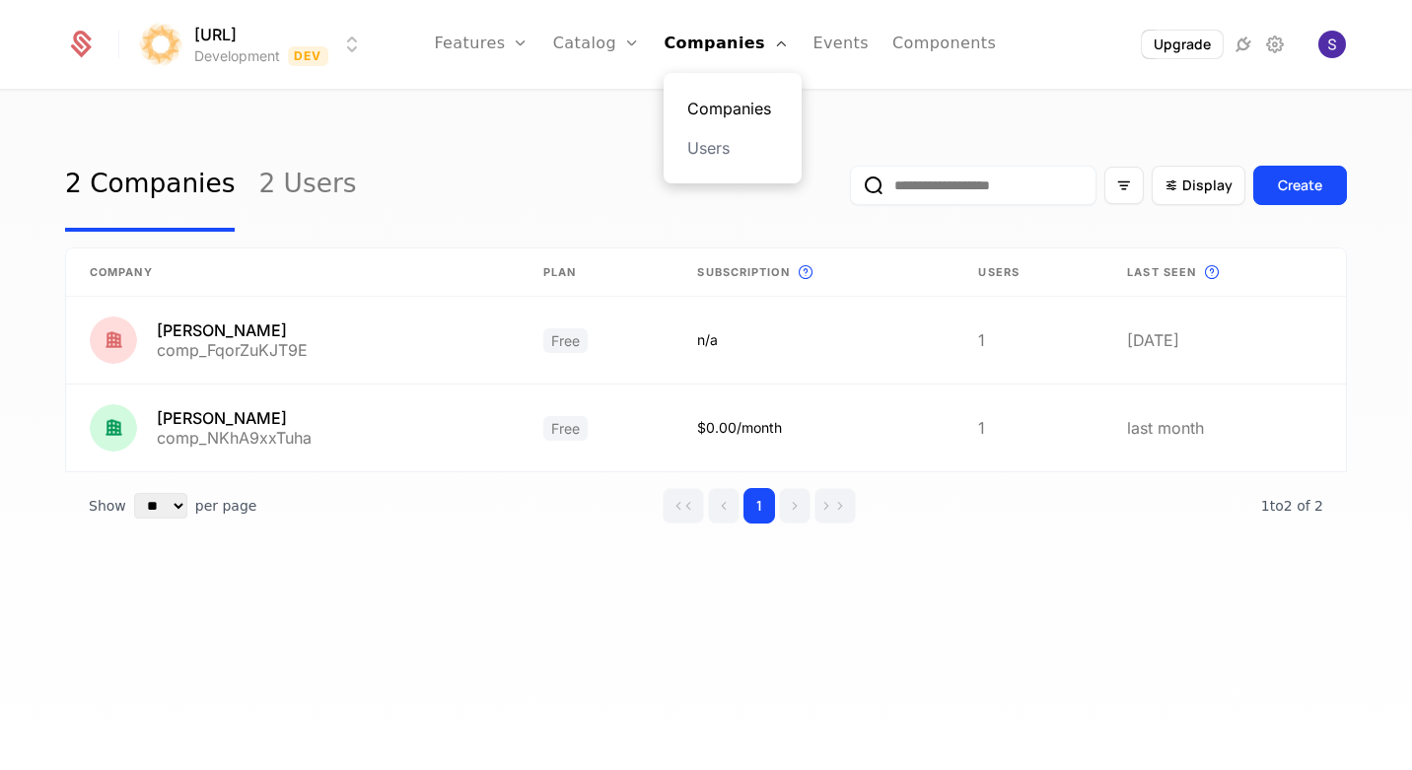
click at [725, 101] on link "Companies" at bounding box center [732, 109] width 91 height 24
click at [297, 202] on link "2 Users" at bounding box center [307, 185] width 98 height 93
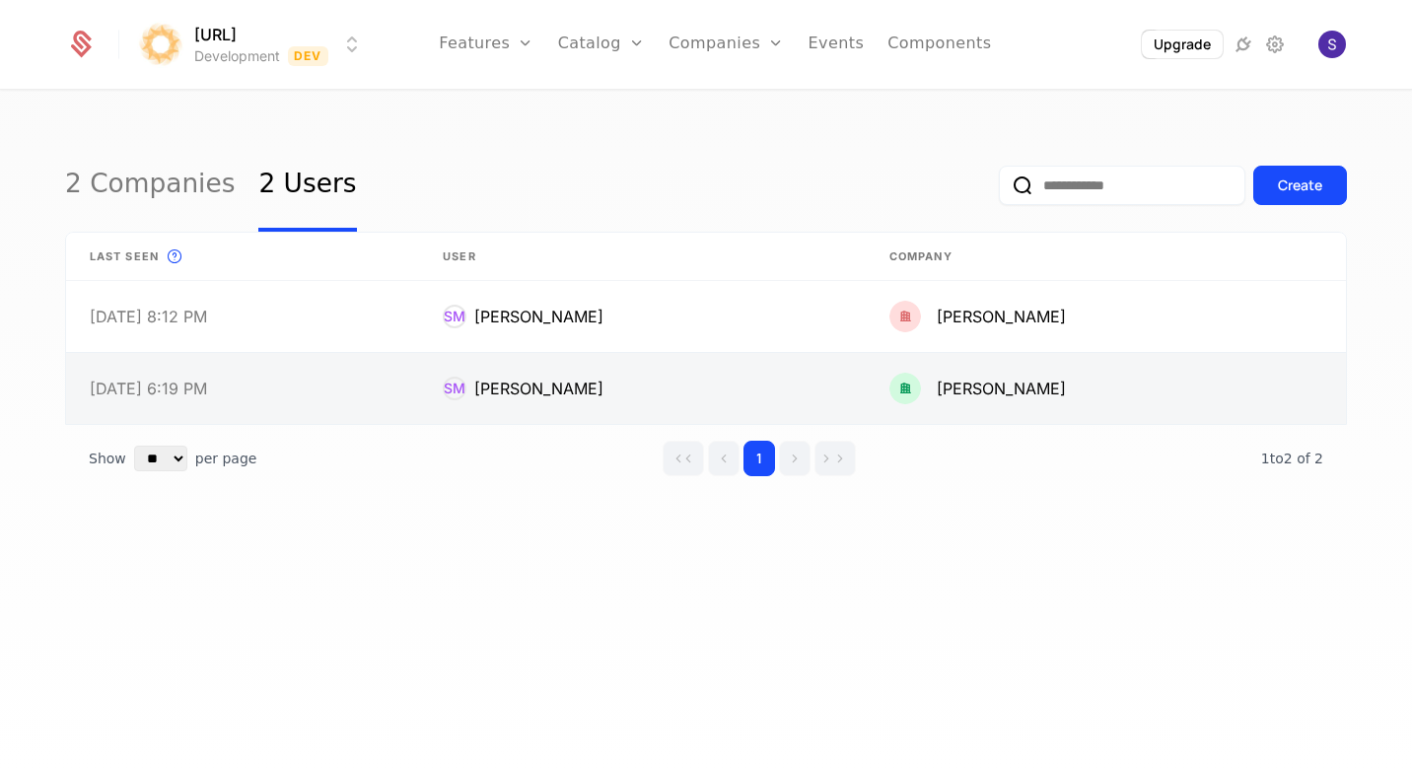
click at [359, 386] on link at bounding box center [242, 388] width 353 height 71
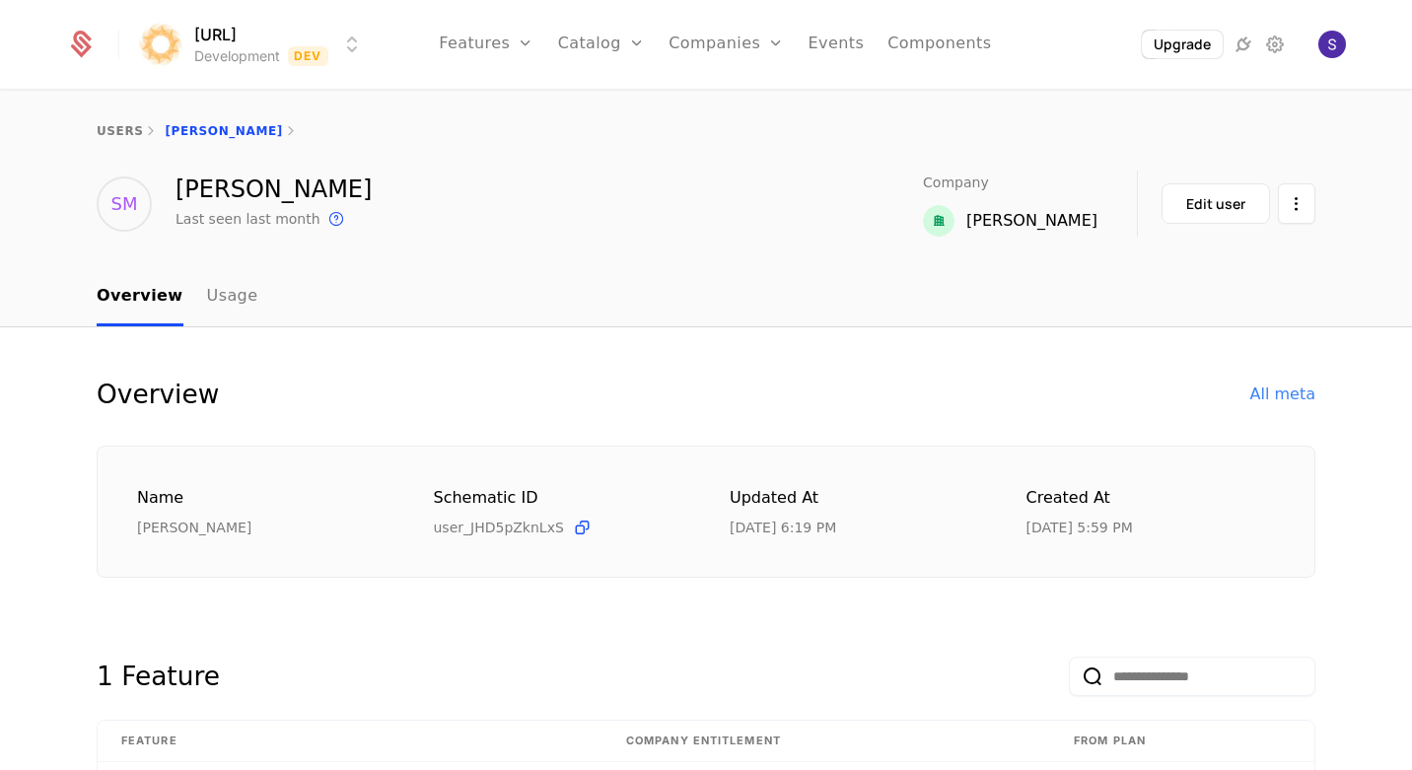
click at [873, 53] on ul "Features Features Flags Catalog Plans Add Ons Credits Configuration Companies C…" at bounding box center [715, 44] width 552 height 89
click at [889, 53] on link "Components" at bounding box center [939, 44] width 104 height 89
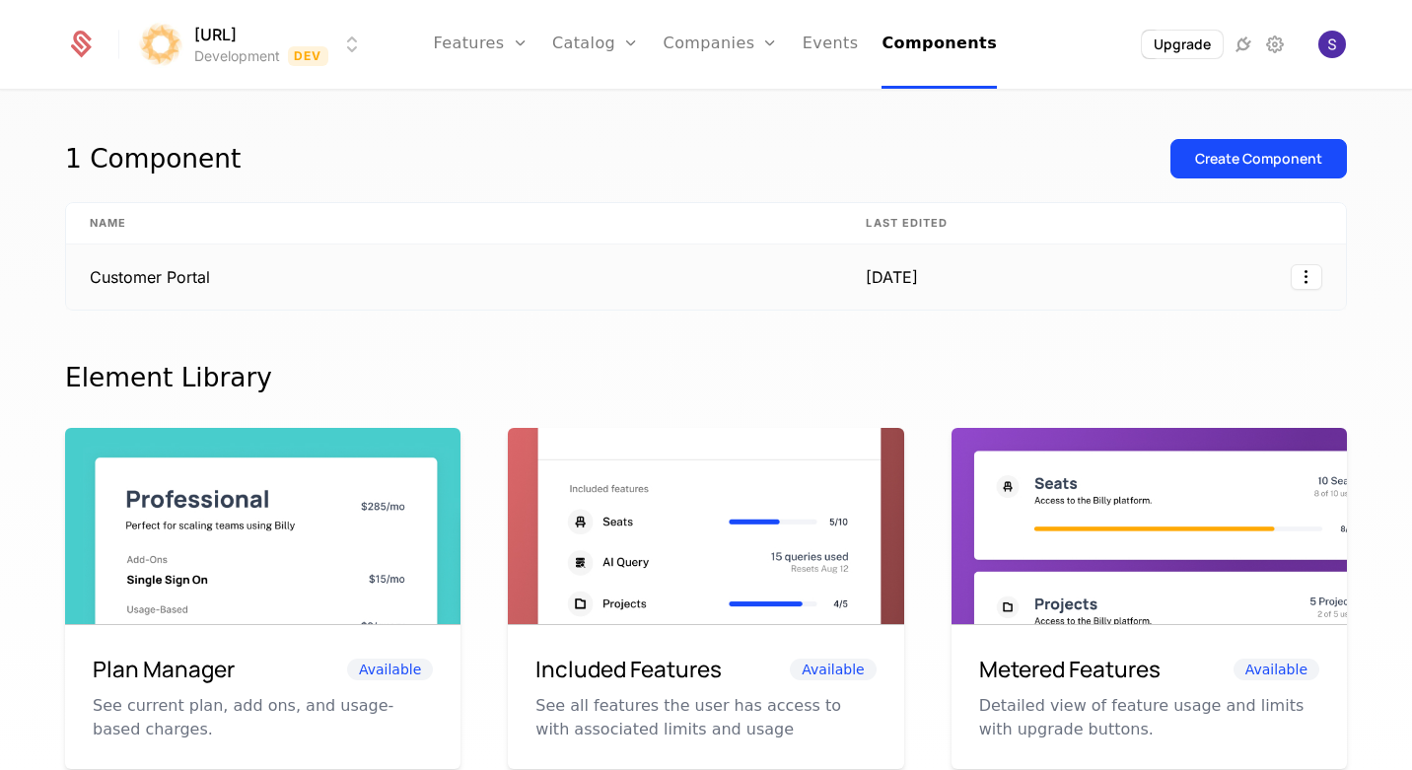
click at [421, 284] on td "Customer Portal" at bounding box center [454, 277] width 776 height 65
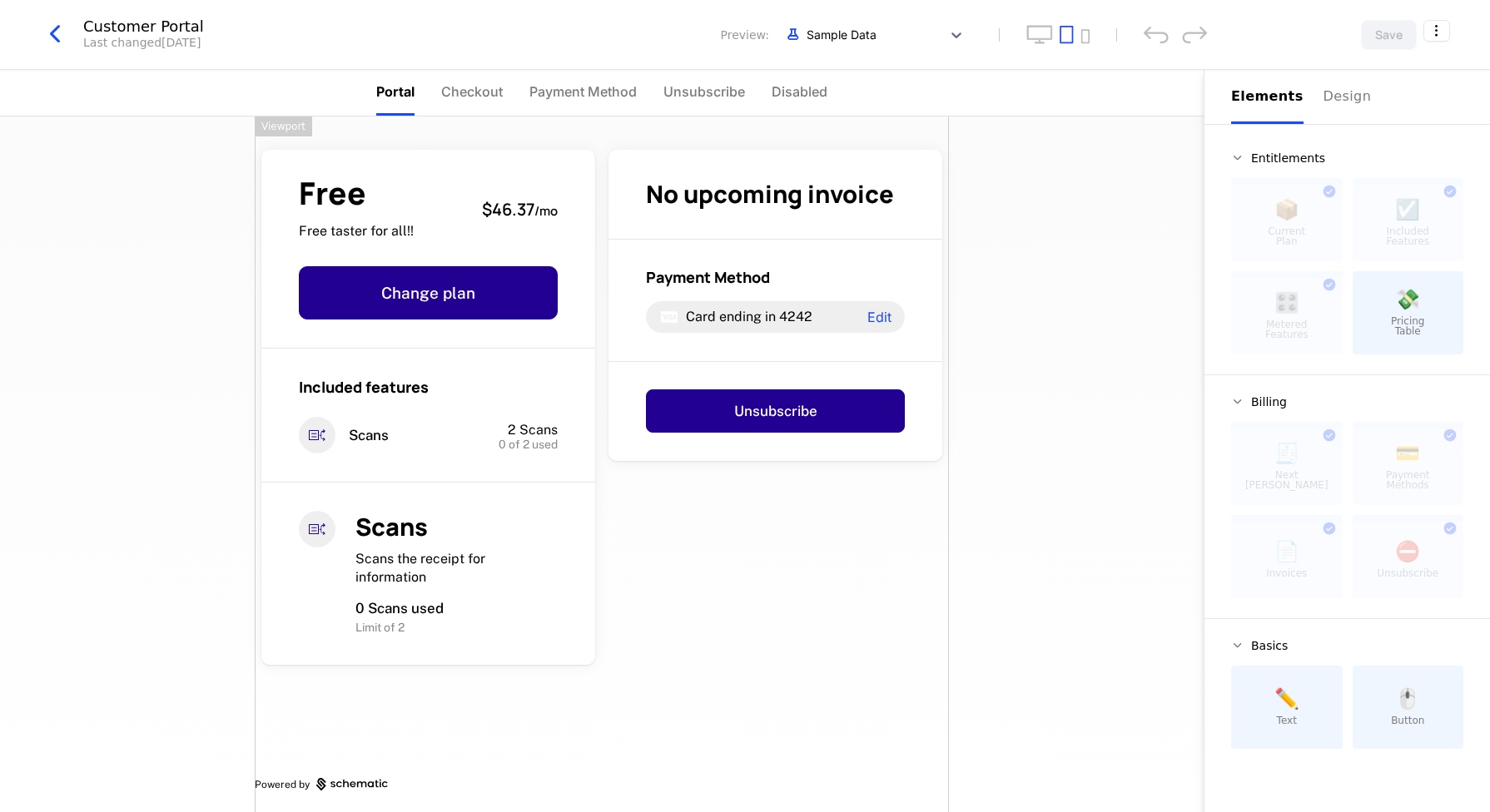
scroll to position [6, 0]
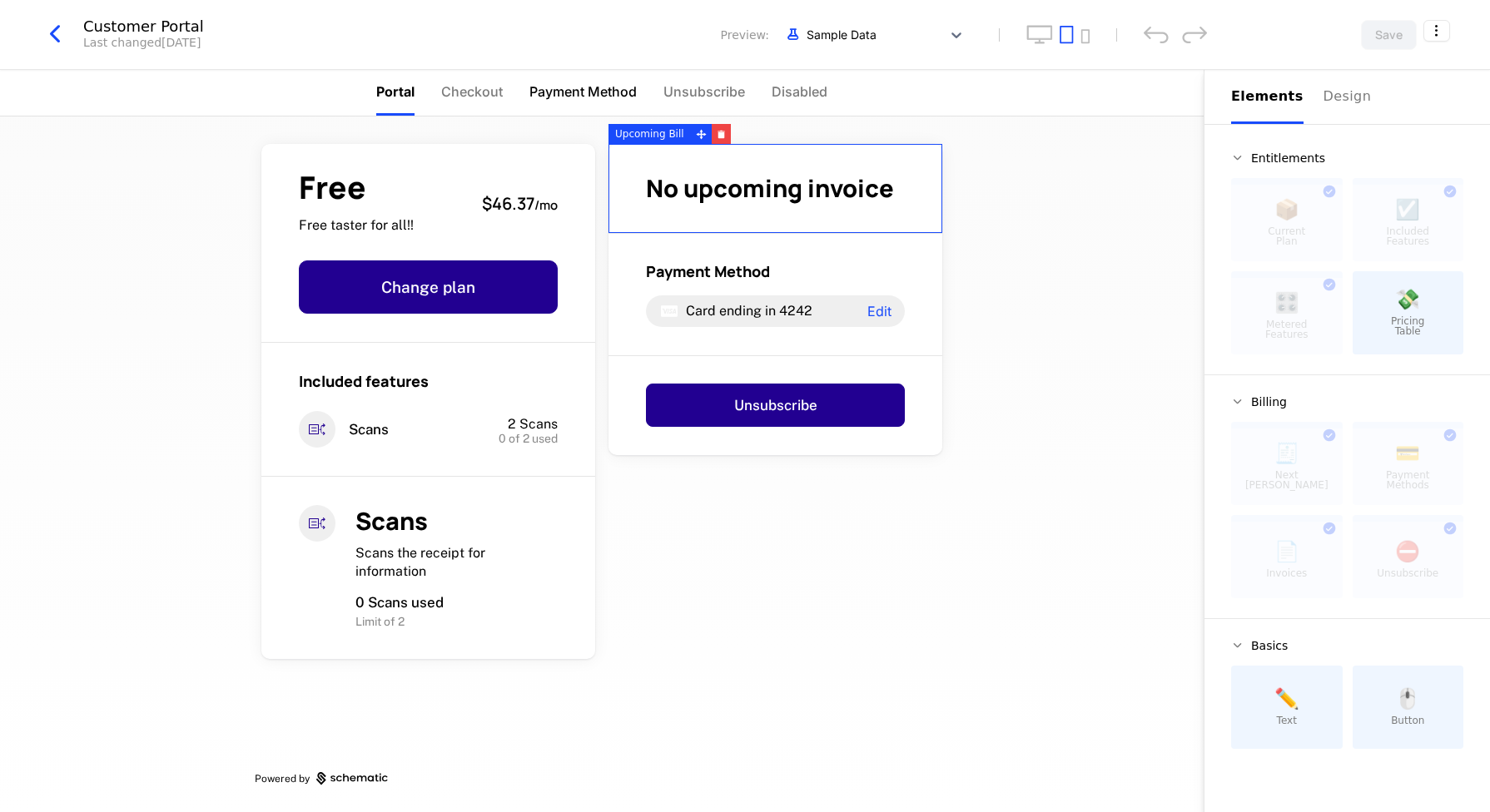
click at [550, 90] on span "Payment Method" at bounding box center [582, 92] width 107 height 20
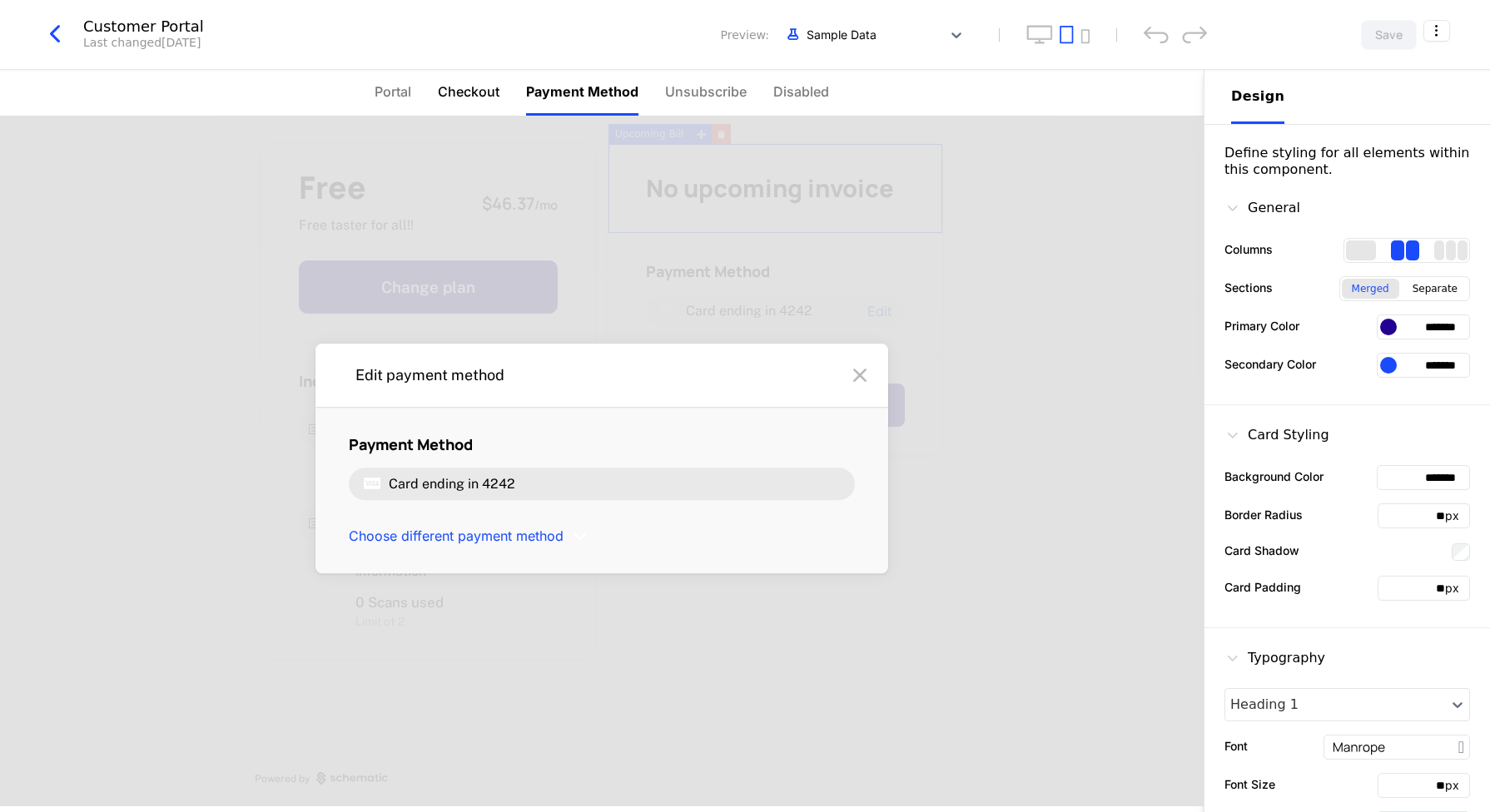
click at [449, 106] on li "Checkout" at bounding box center [469, 93] width 62 height 46
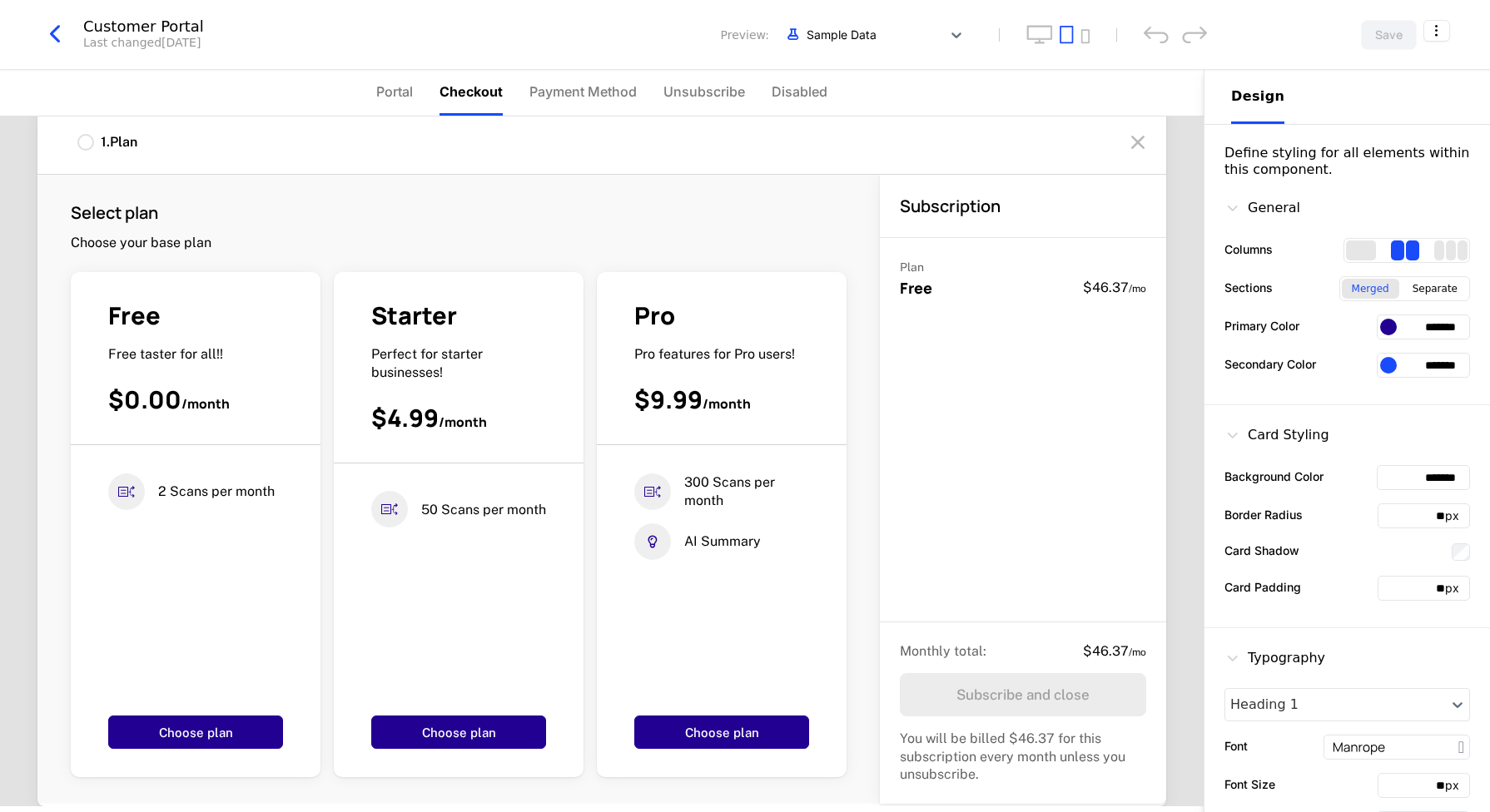
scroll to position [0, 0]
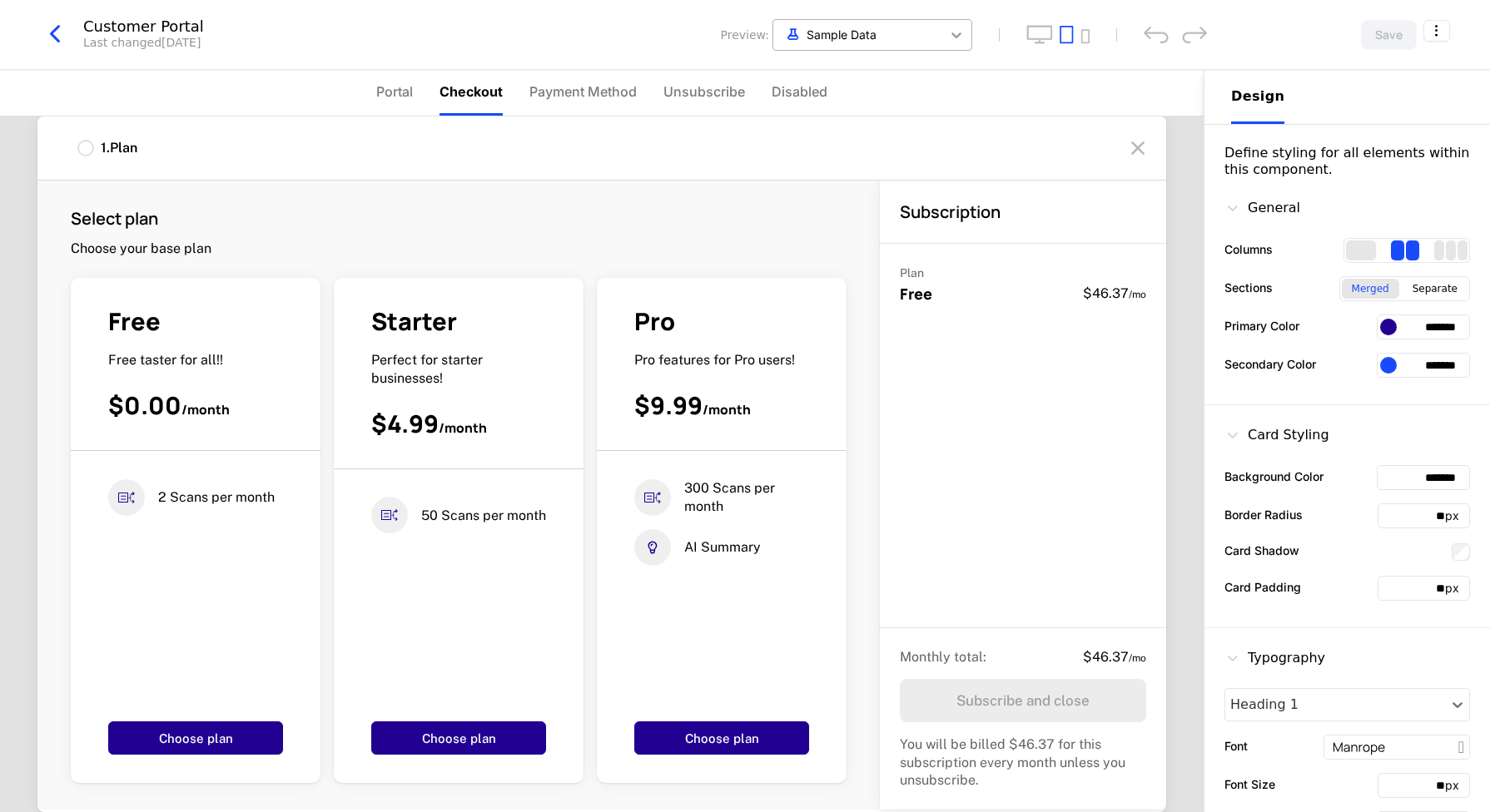
click at [962, 37] on icon at bounding box center [956, 35] width 17 height 17
click at [1159, 148] on div "1 . Plan" at bounding box center [601, 149] width 1129 height 64
click at [1140, 152] on icon at bounding box center [1138, 149] width 27 height 27
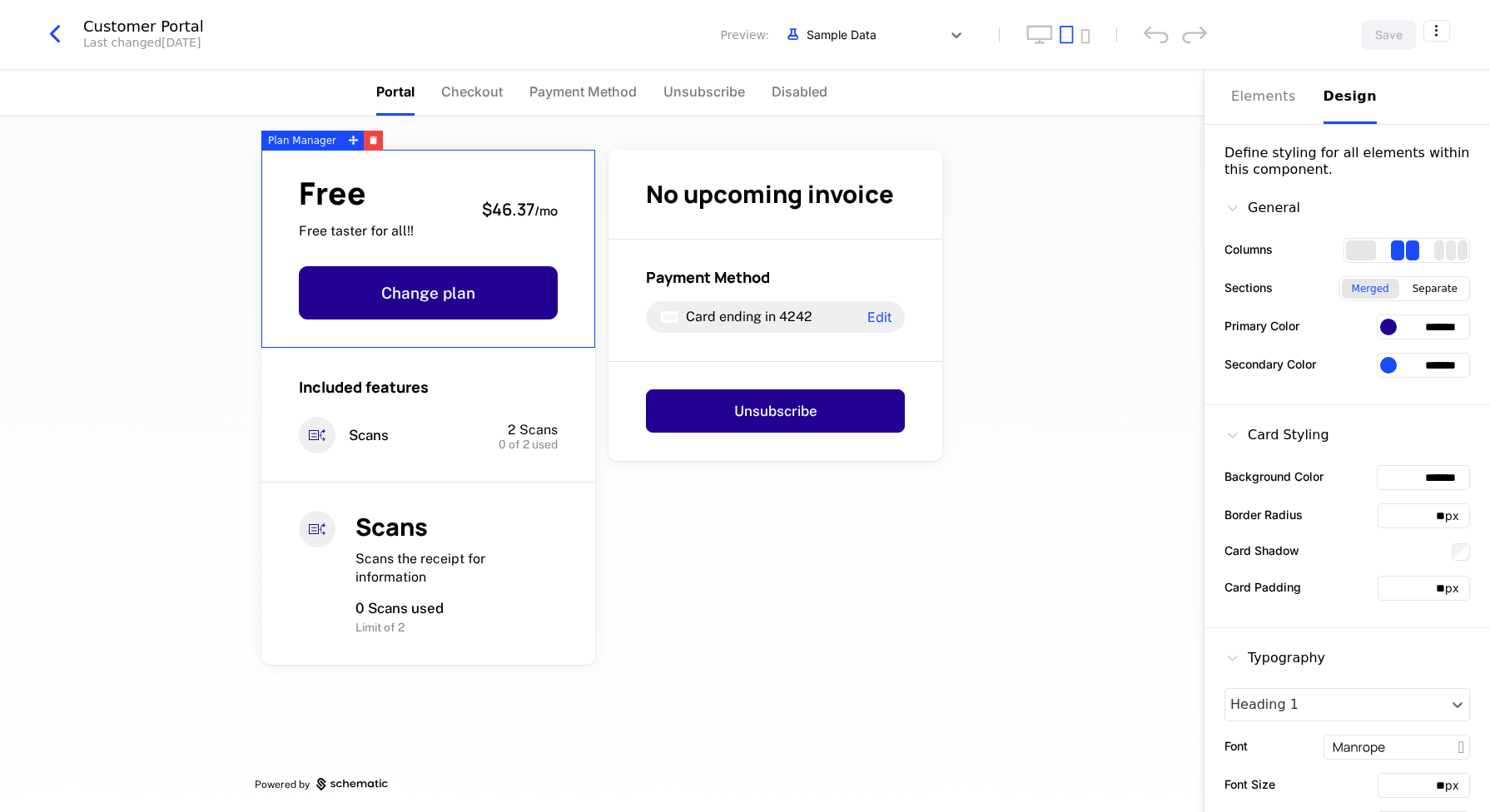
click at [51, 33] on icon "button" at bounding box center [54, 34] width 30 height 30
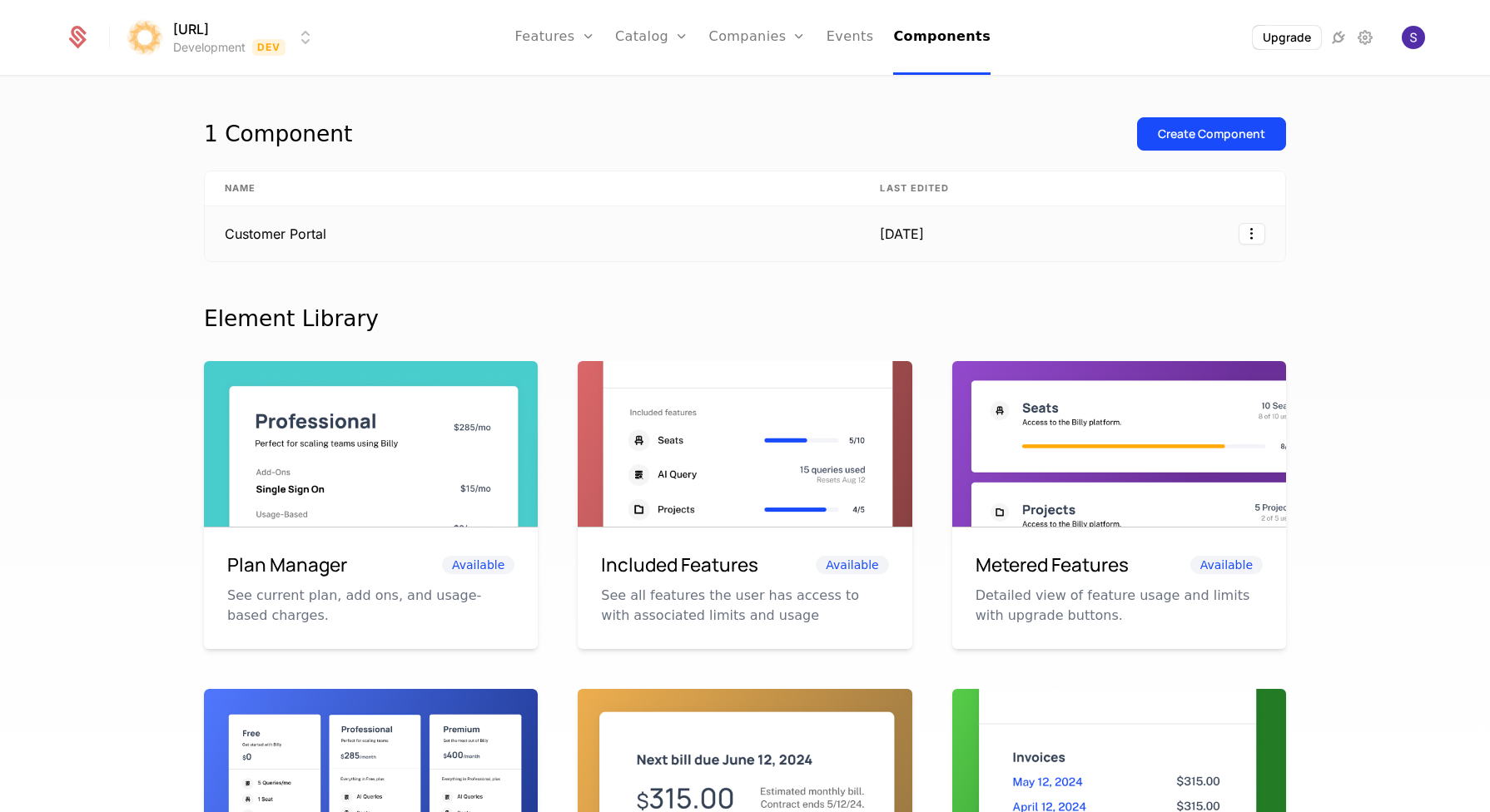
scroll to position [35, 0]
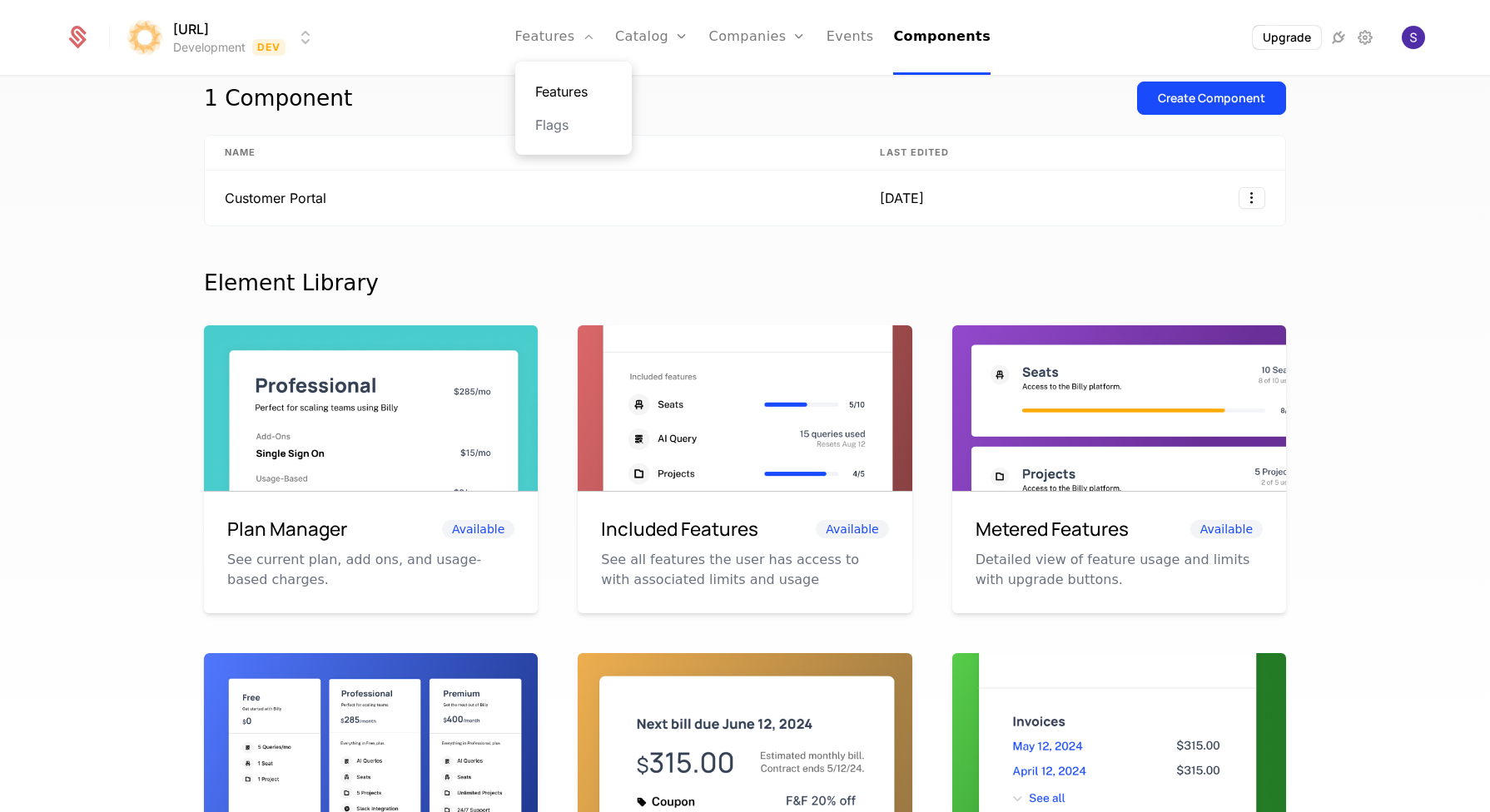
click at [572, 95] on link "Features" at bounding box center [573, 92] width 77 height 20
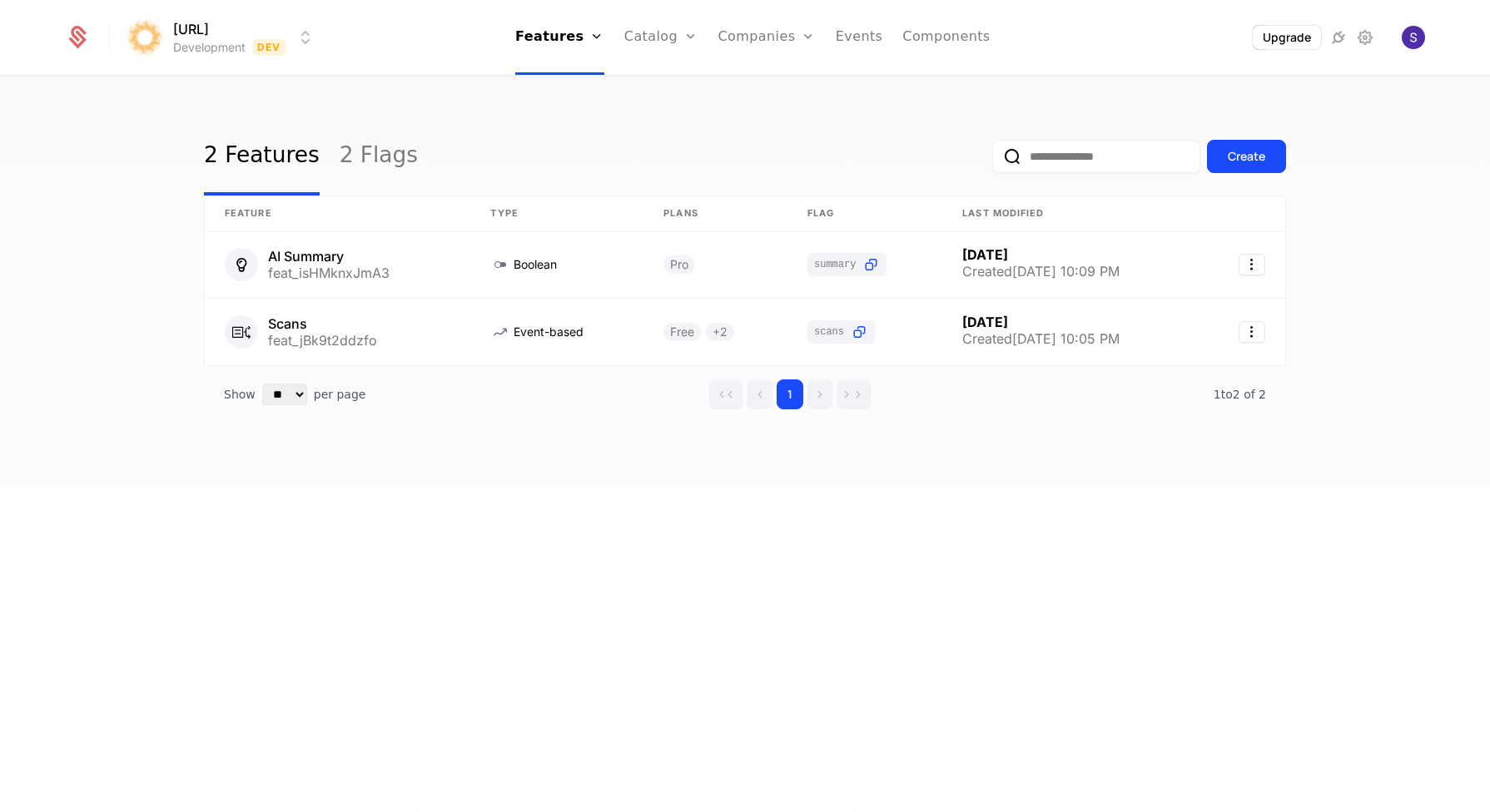
click at [447, 100] on div "2 Features 2 Flags Create Feature Type Plans Flag Last Modified AI Summary feat…" at bounding box center [745, 450] width 1490 height 744
click at [655, 156] on link "Credits" at bounding box center [687, 159] width 86 height 20
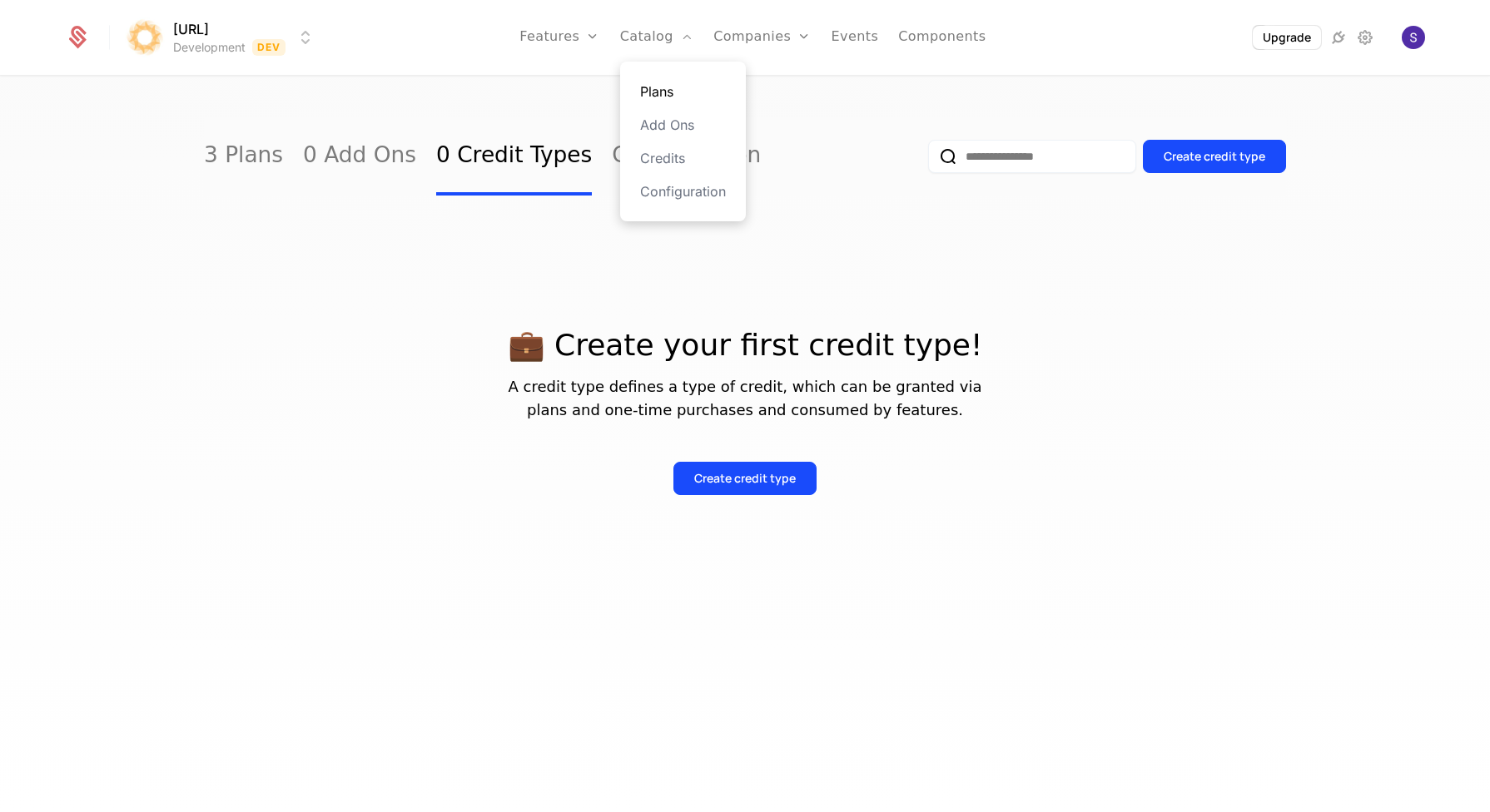
click at [682, 89] on link "Plans" at bounding box center [683, 92] width 86 height 20
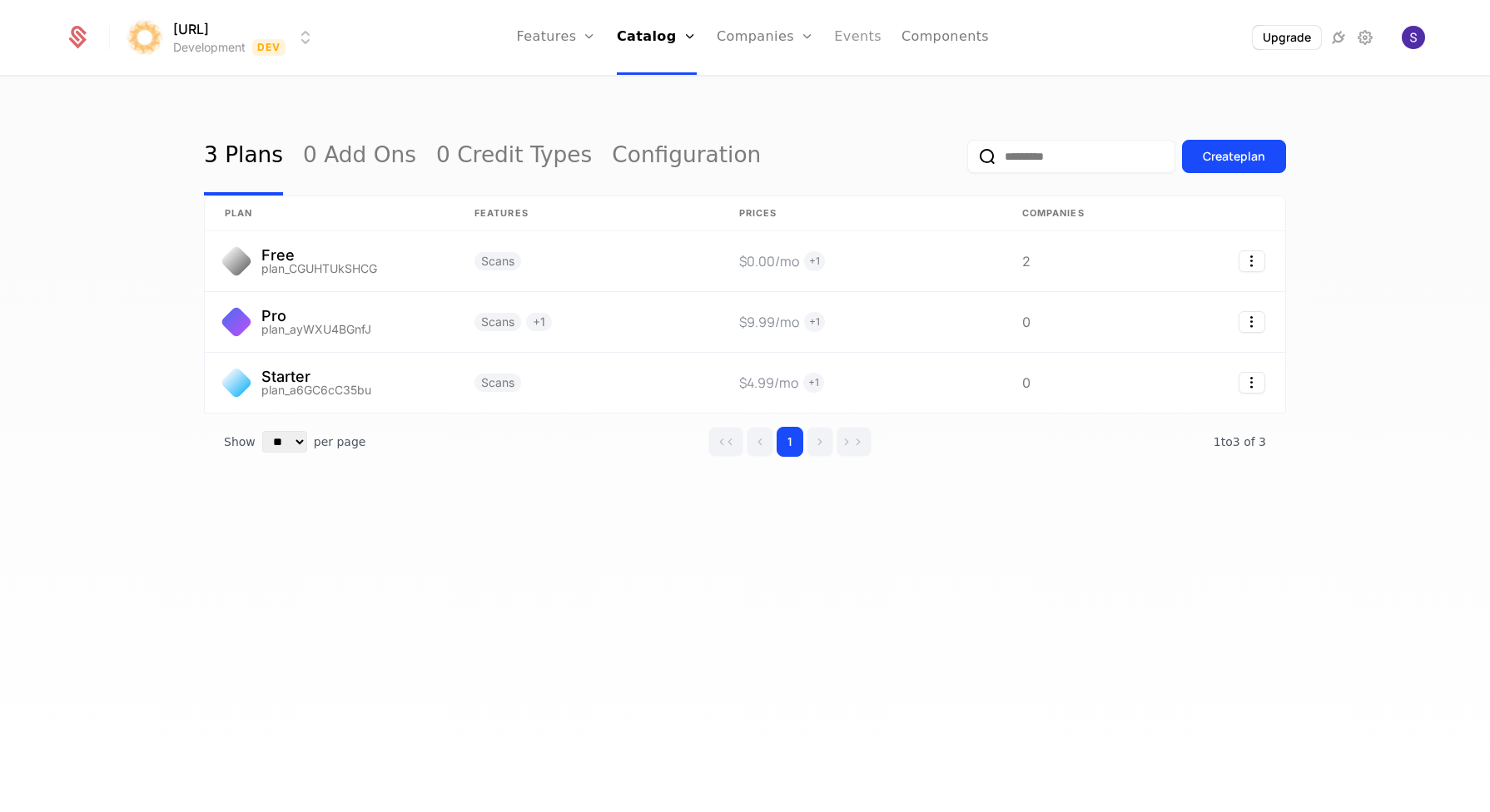
click at [853, 41] on link "Events" at bounding box center [858, 37] width 47 height 75
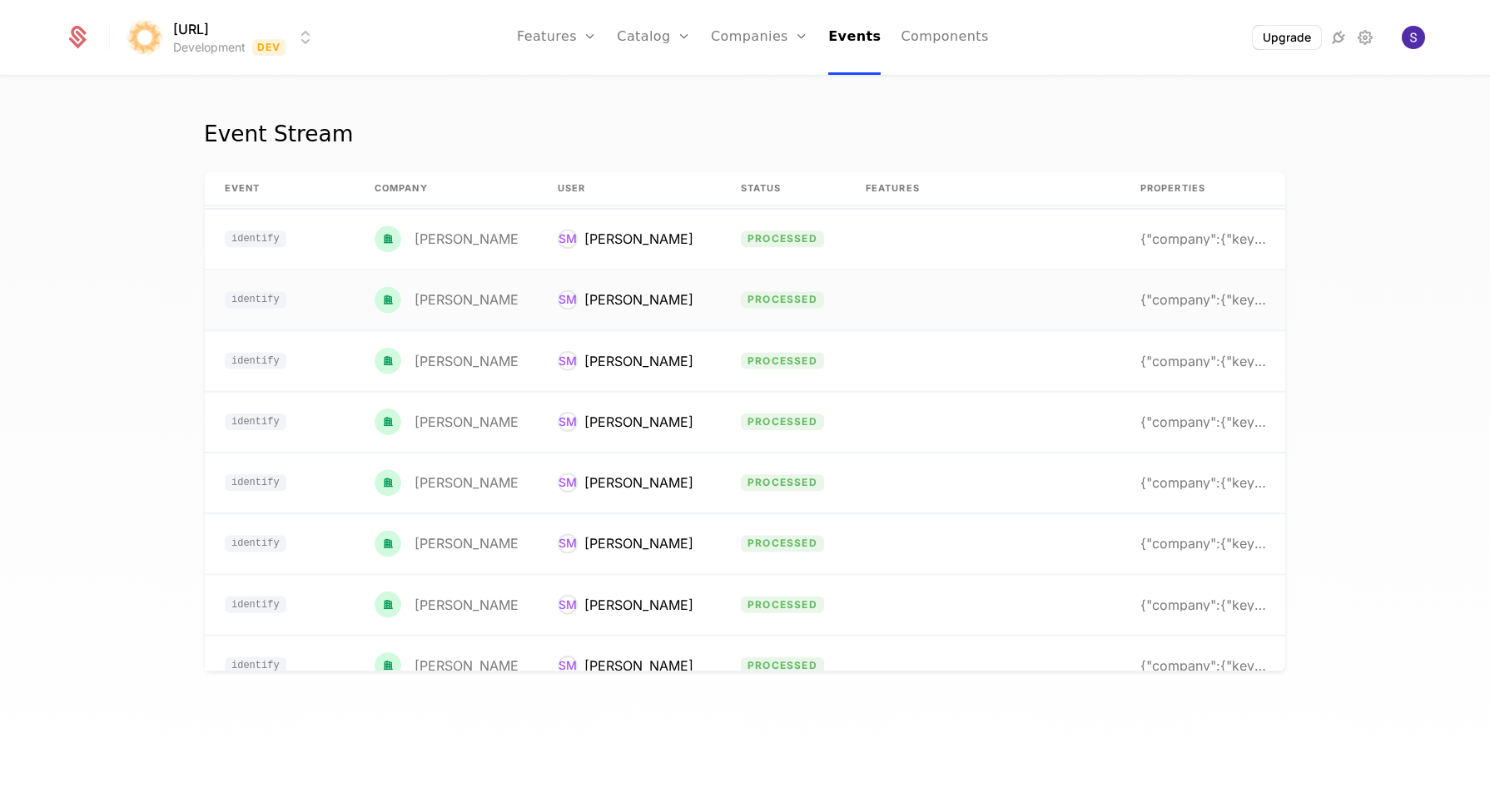
scroll to position [59, 0]
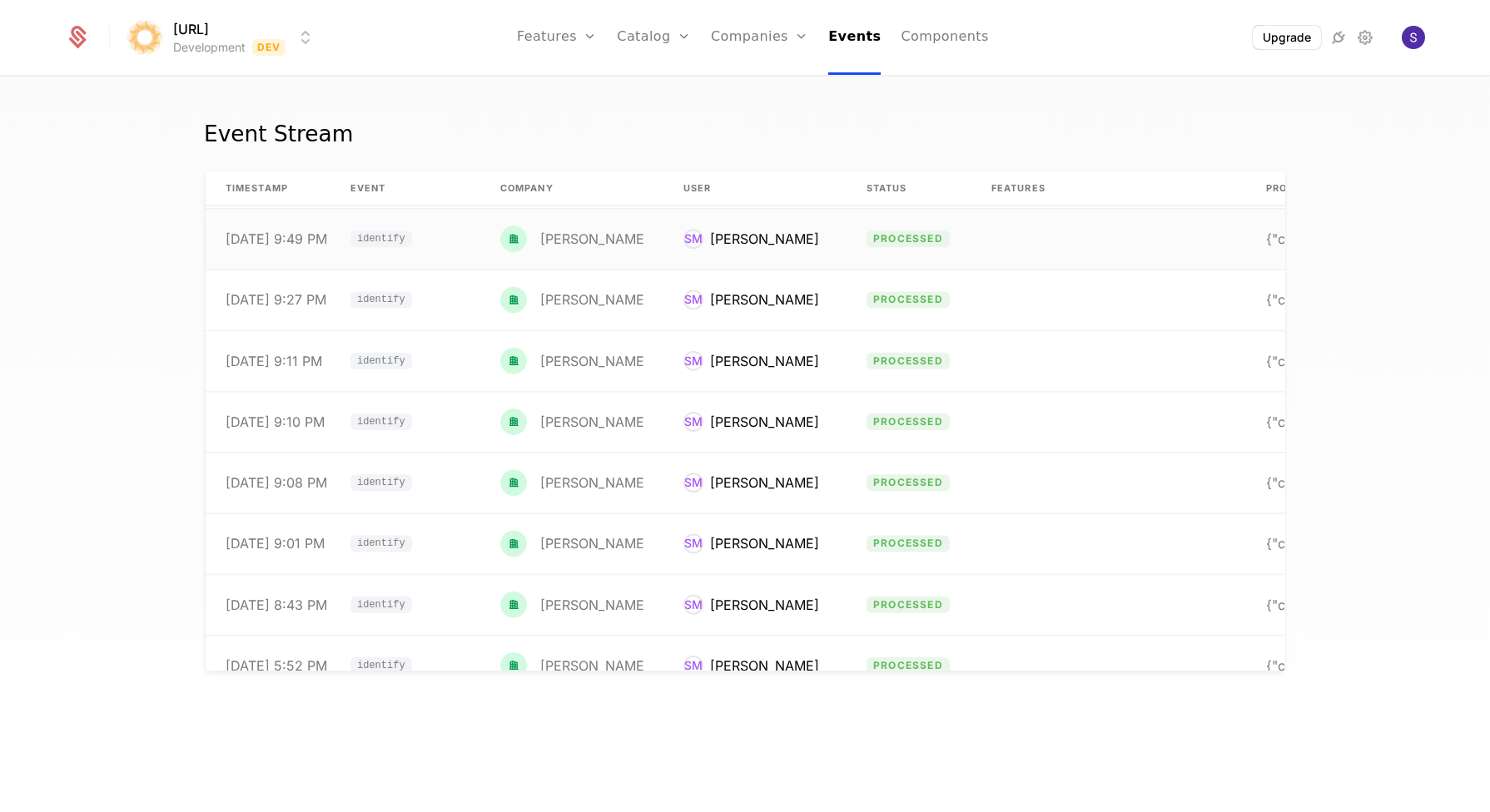
click at [745, 257] on td "SM Surya Prakash Madichetti" at bounding box center [755, 239] width 183 height 61
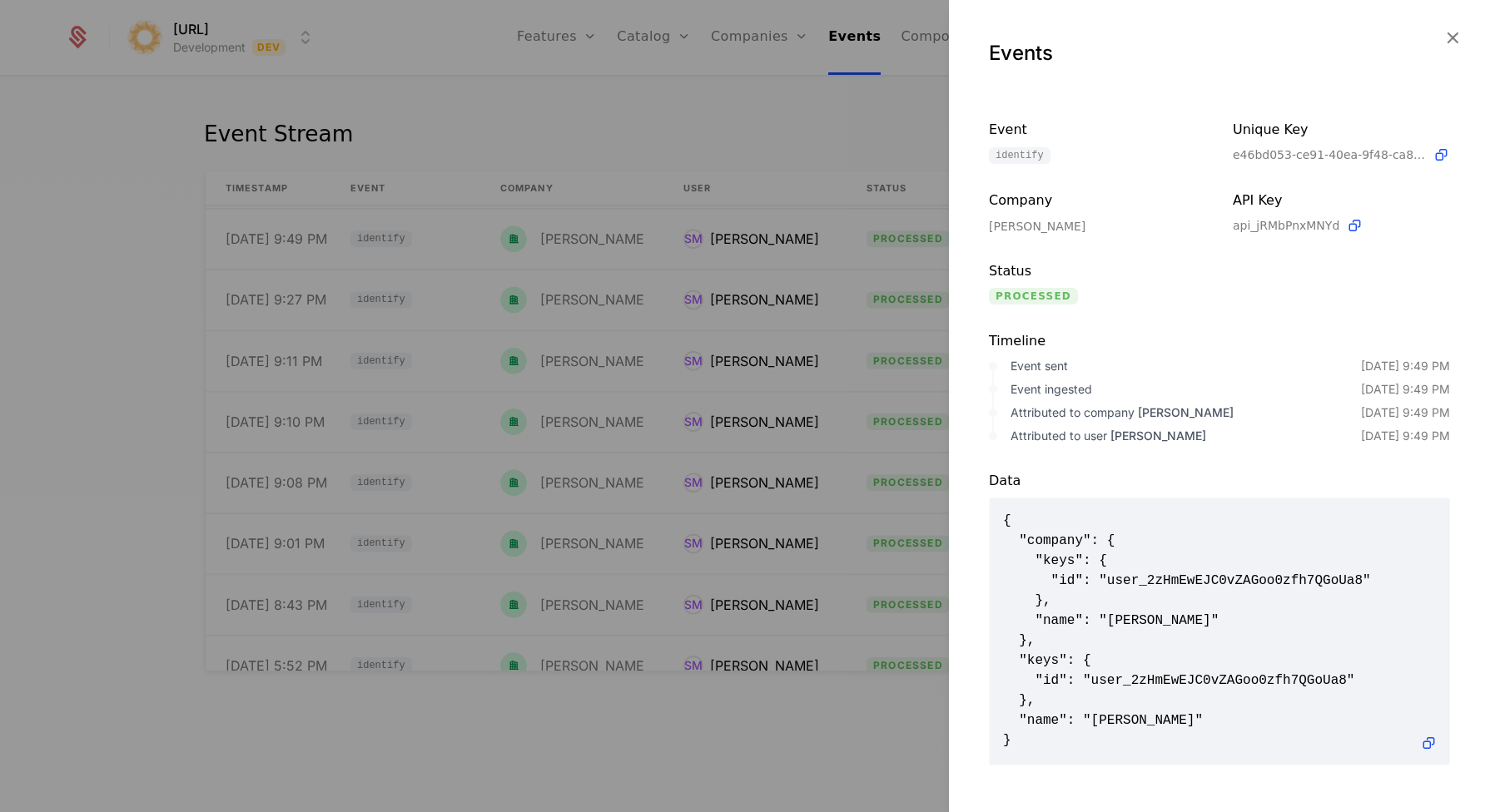
scroll to position [0, 0]
click at [748, 395] on div at bounding box center [745, 406] width 1490 height 812
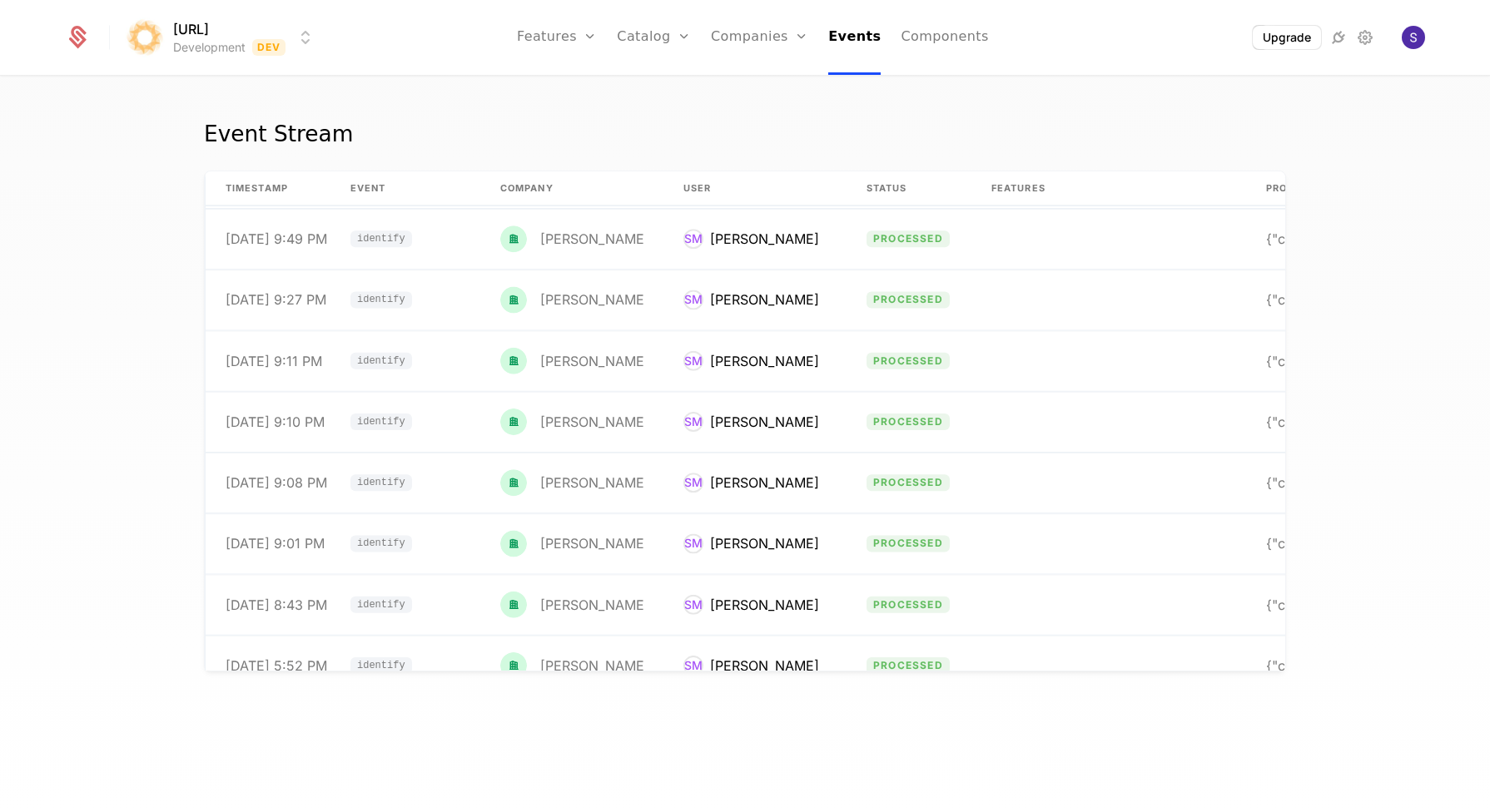
click at [24, 350] on div "Event Stream timestamp Event Company User Status Features Properties 7/11/25, 6…" at bounding box center [745, 450] width 1490 height 744
click at [675, 91] on link "Plans" at bounding box center [680, 92] width 86 height 20
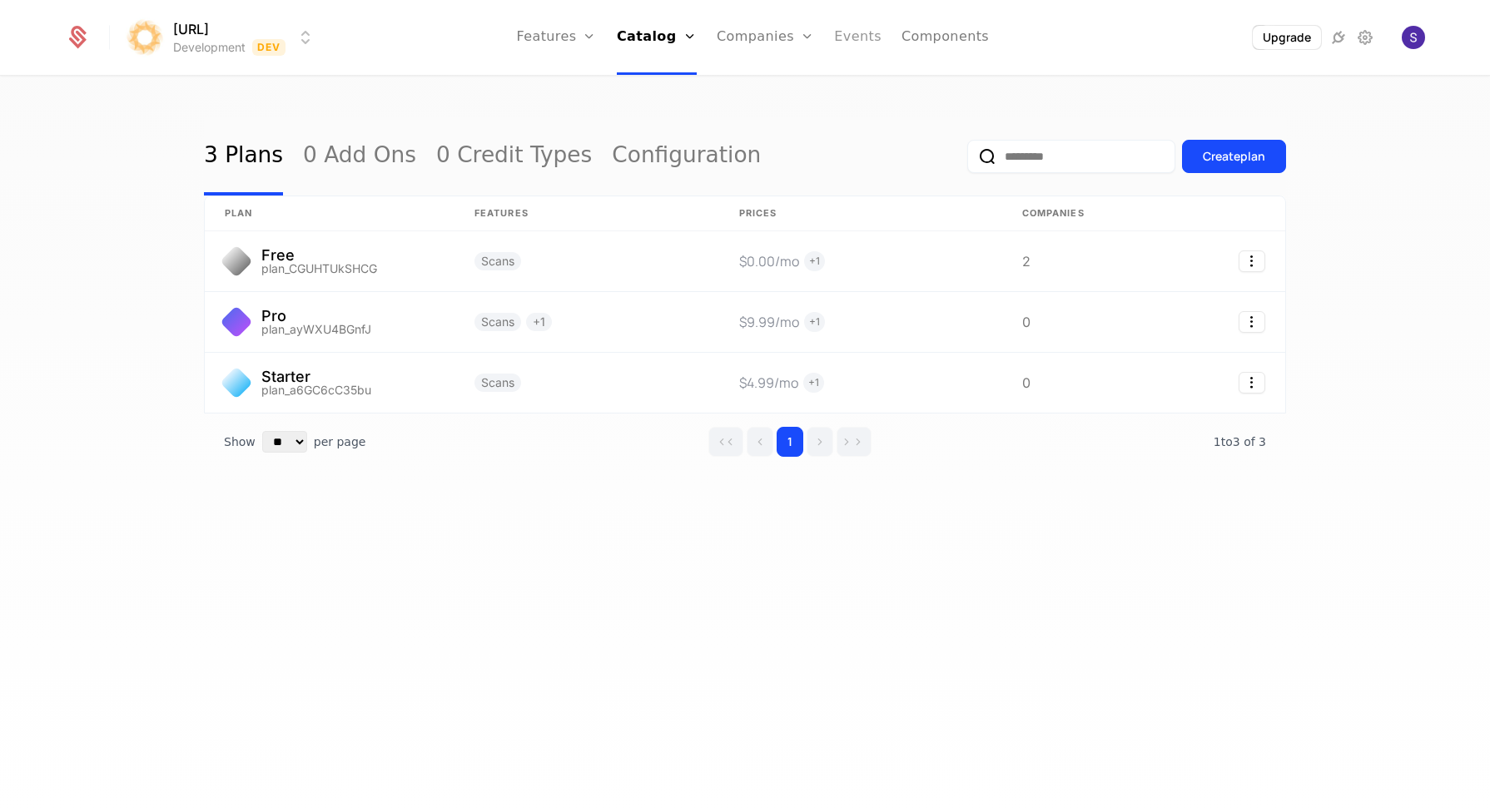
click at [834, 36] on link "Events" at bounding box center [858, 37] width 47 height 75
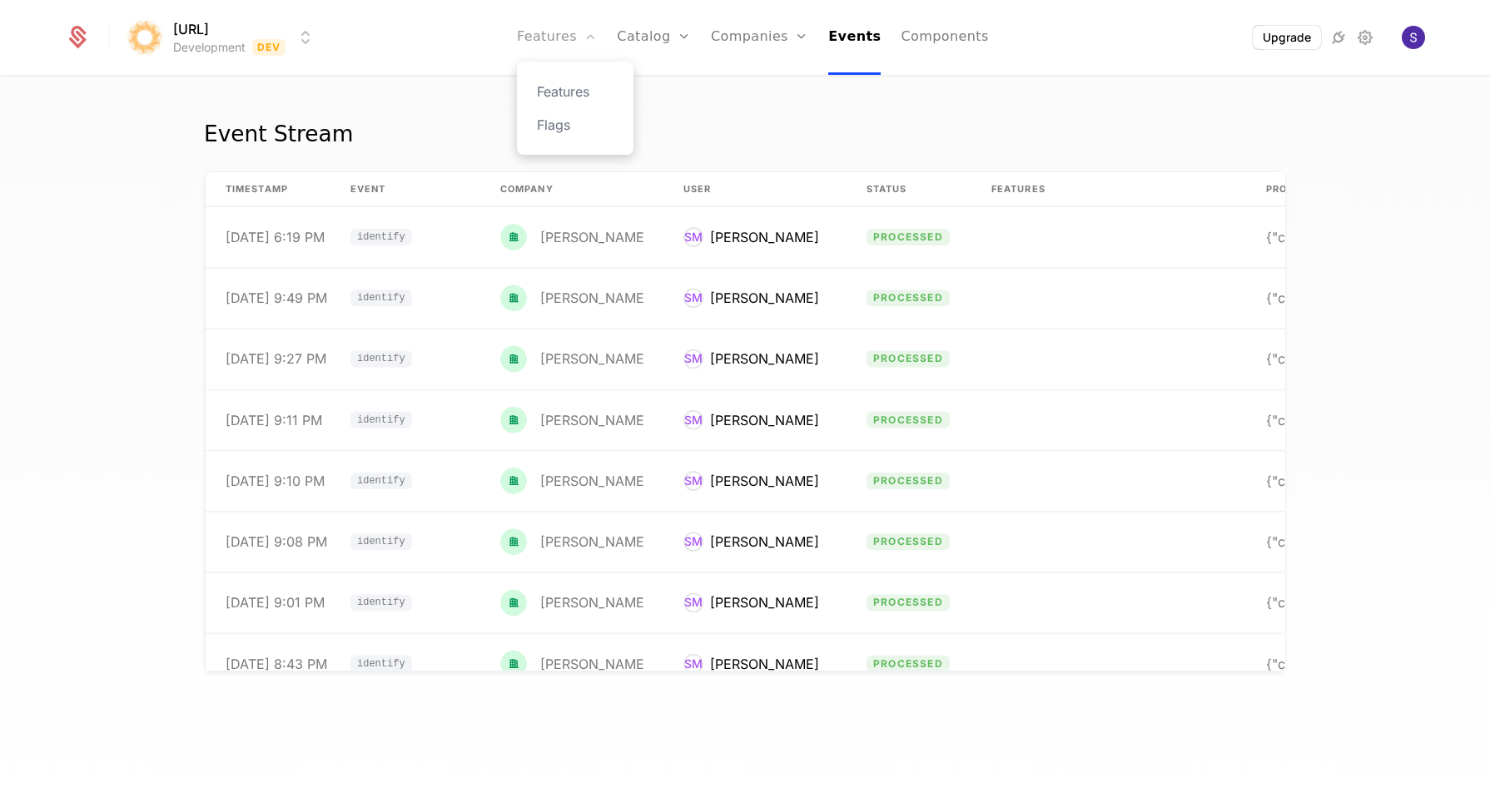
click at [572, 30] on link "Features" at bounding box center [556, 37] width 80 height 75
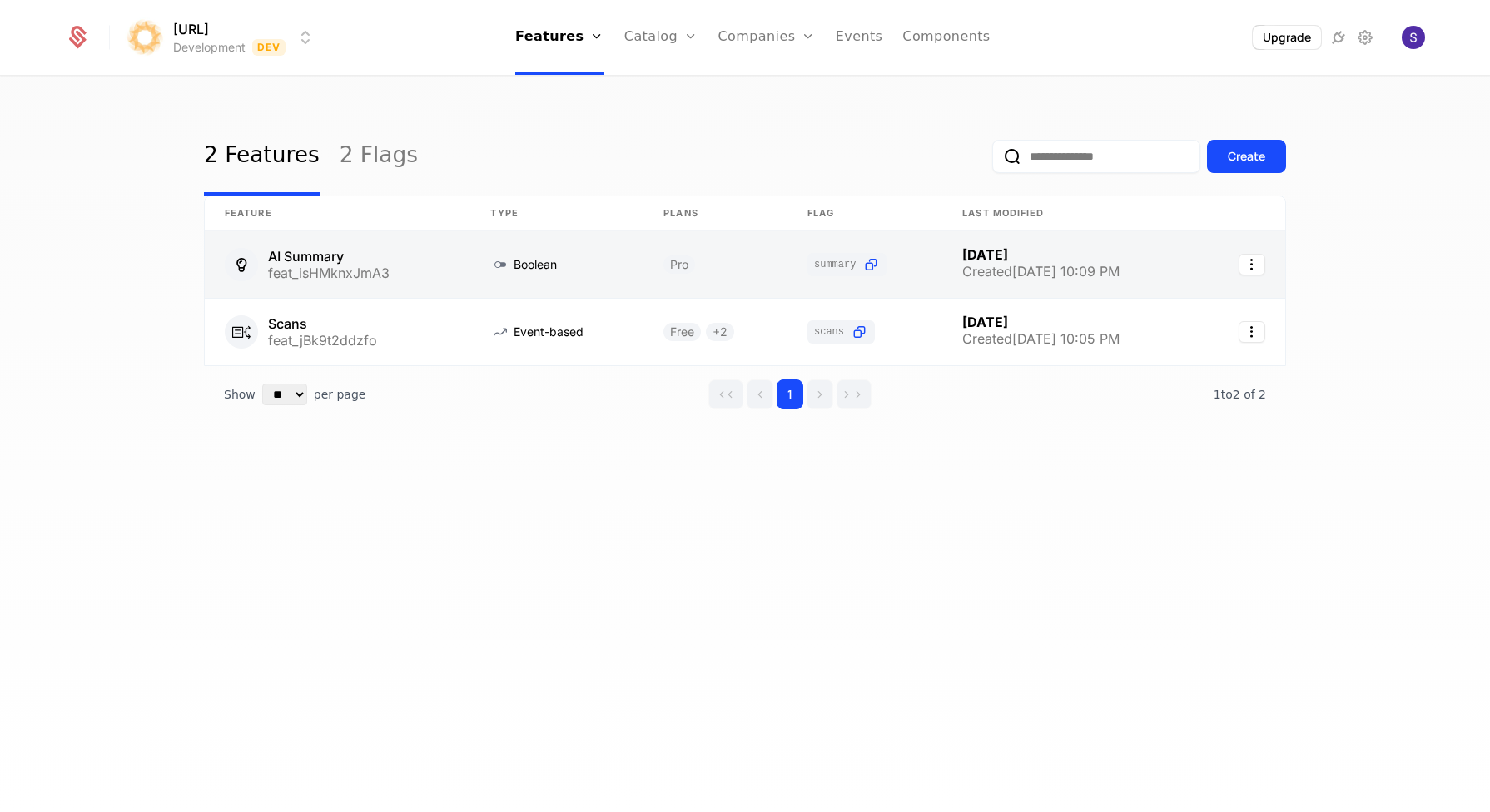
click at [439, 282] on link at bounding box center [338, 264] width 266 height 67
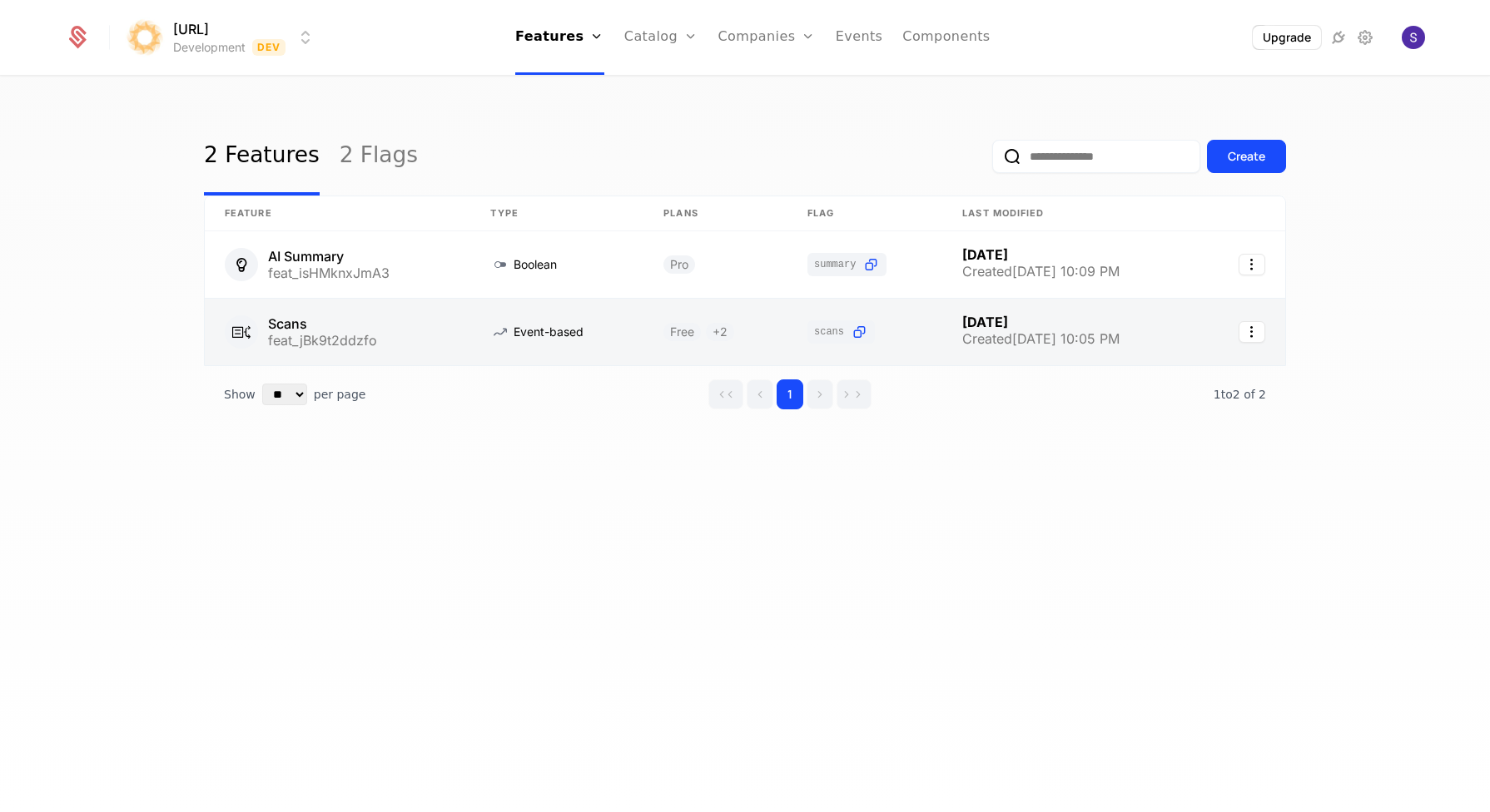
click at [366, 331] on link at bounding box center [338, 332] width 266 height 67
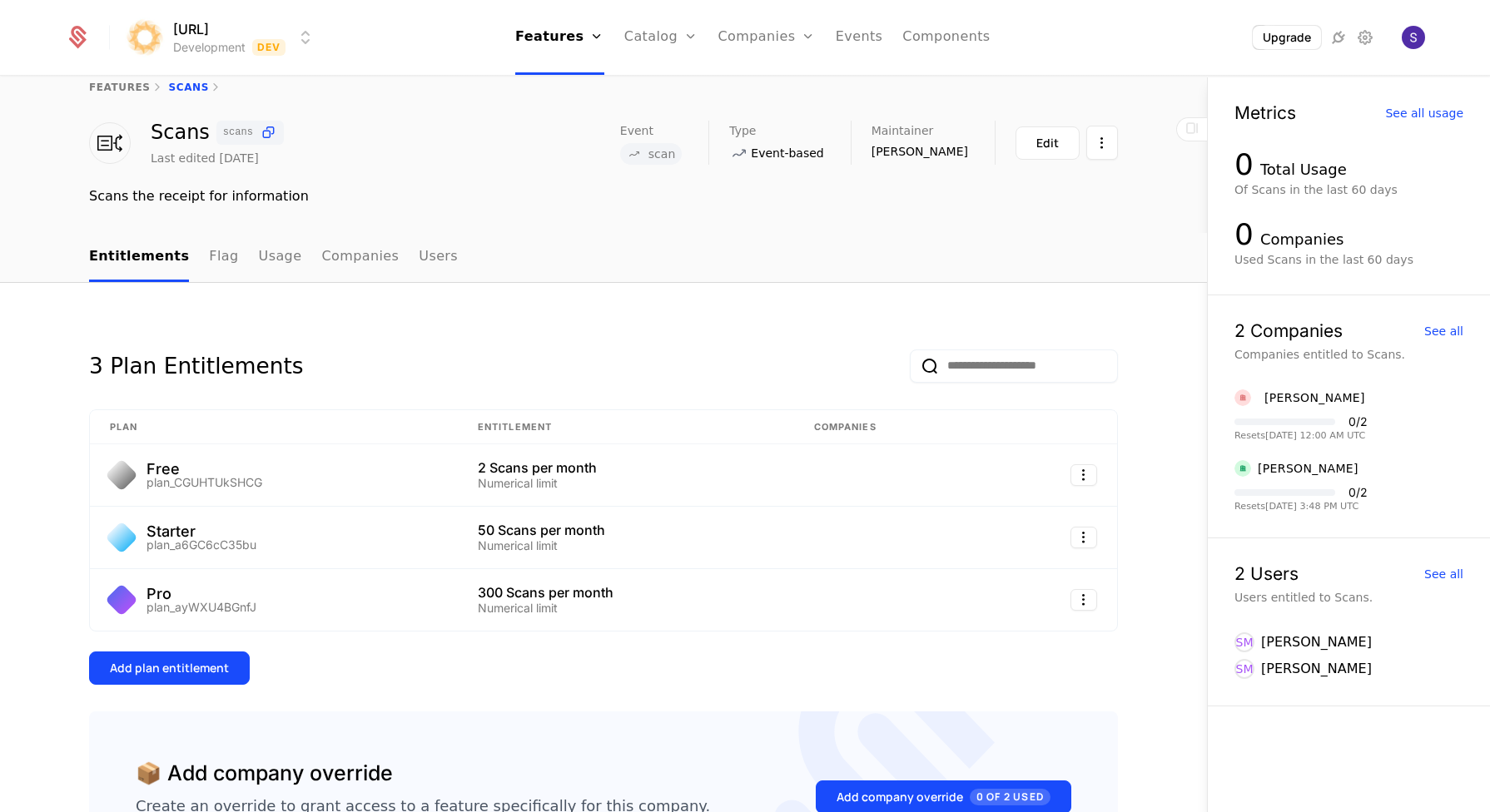
scroll to position [27, 0]
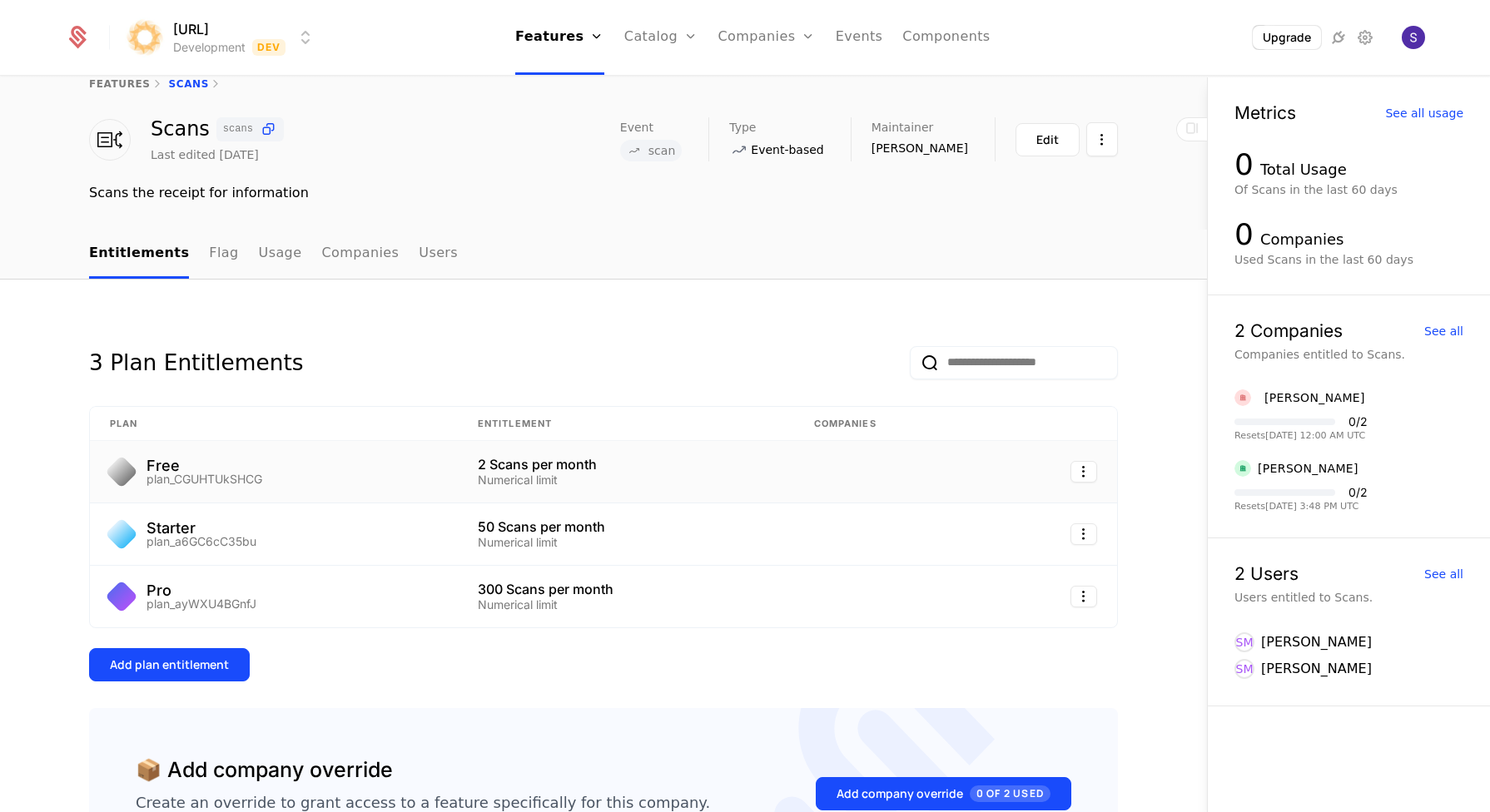
click at [371, 466] on div "Free plan_CGUHTUkSHCG" at bounding box center [274, 472] width 328 height 27
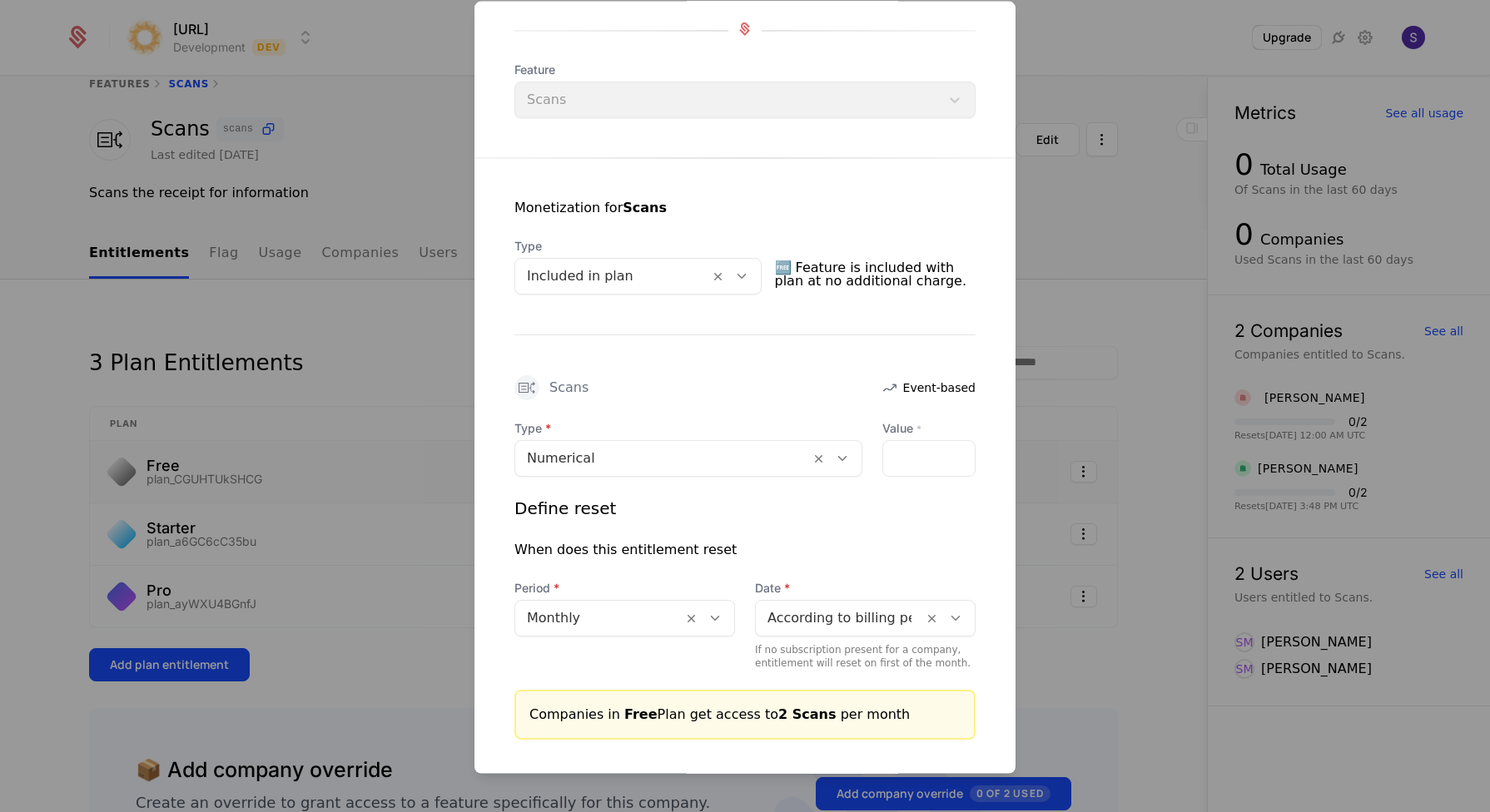
scroll to position [190, 0]
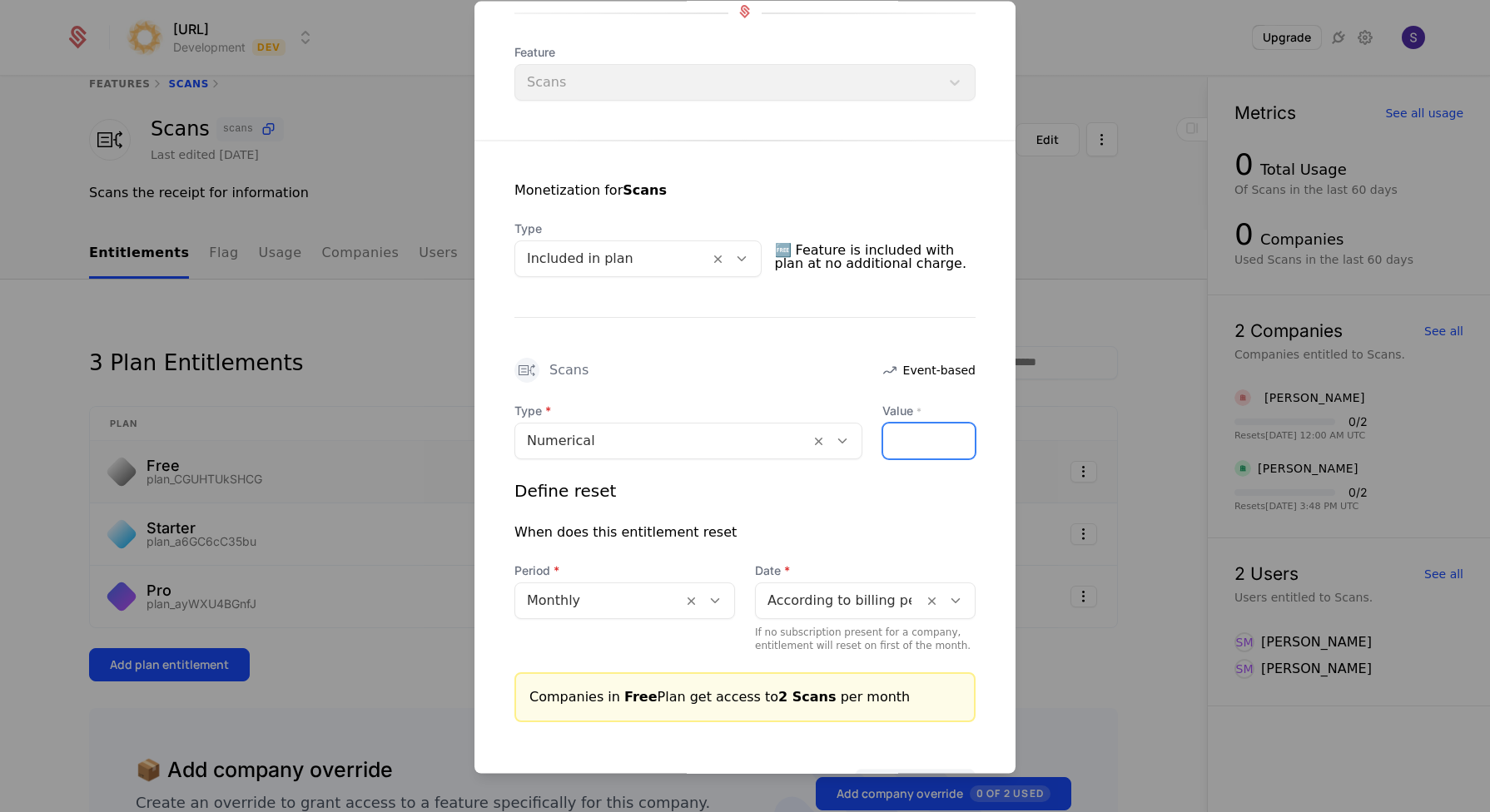
click at [938, 441] on input "*" at bounding box center [929, 441] width 91 height 35
type input "*"
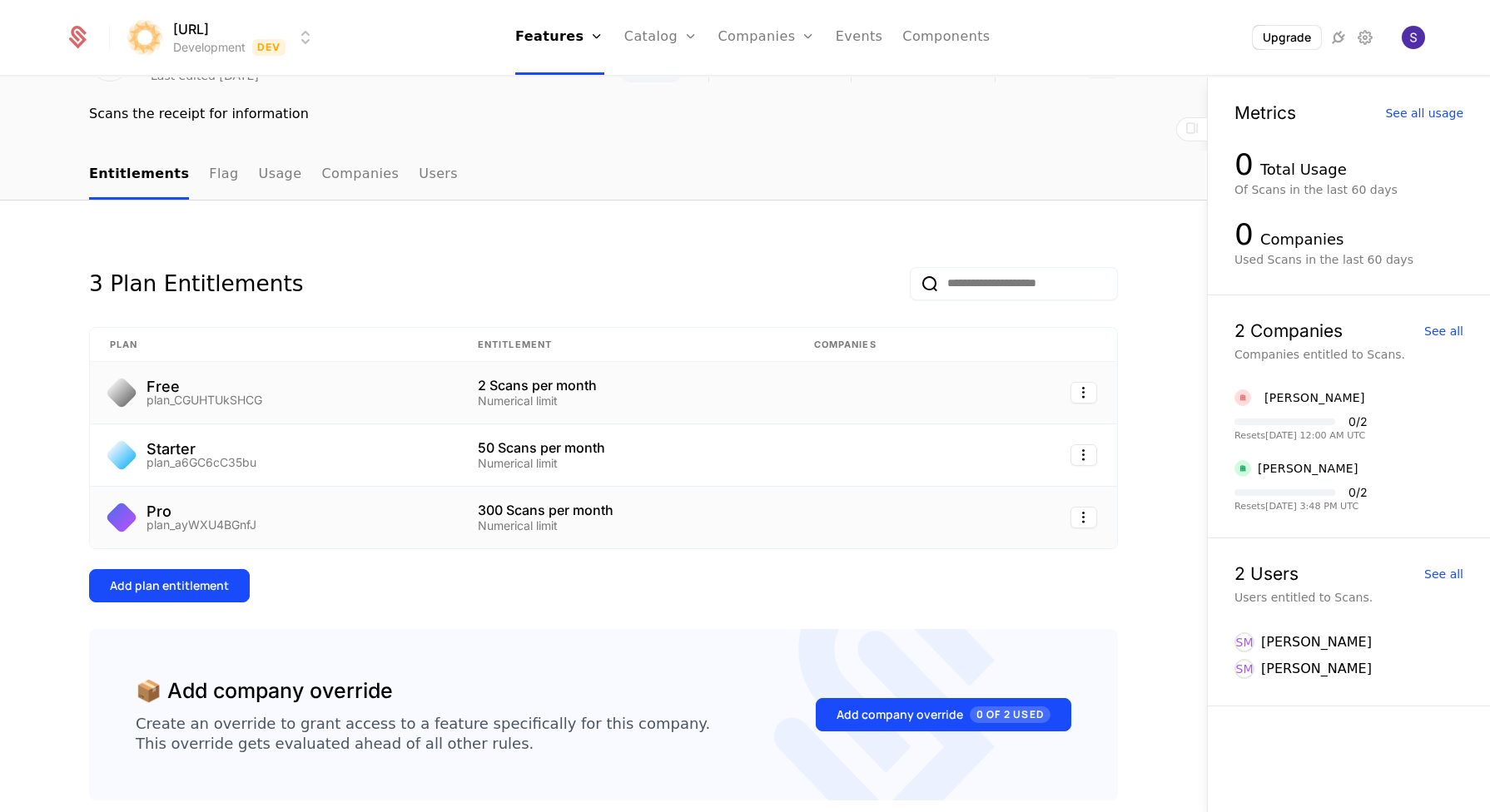
scroll to position [110, 0]
